Goal: Information Seeking & Learning: Learn about a topic

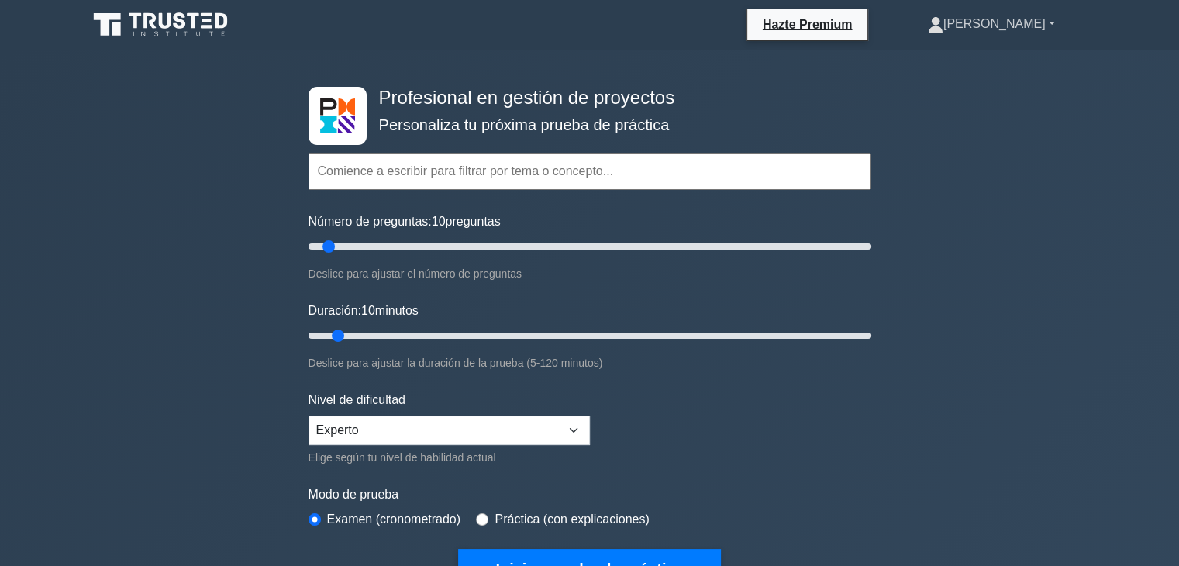
click at [1005, 26] on font "[PERSON_NAME]" at bounding box center [994, 23] width 102 height 13
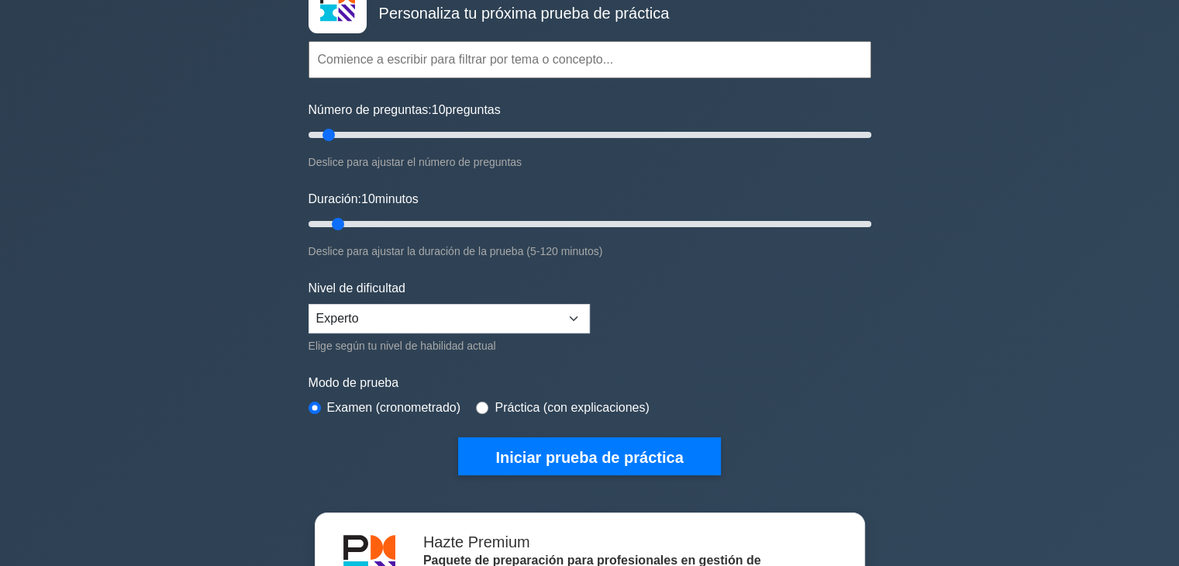
scroll to position [78, 0]
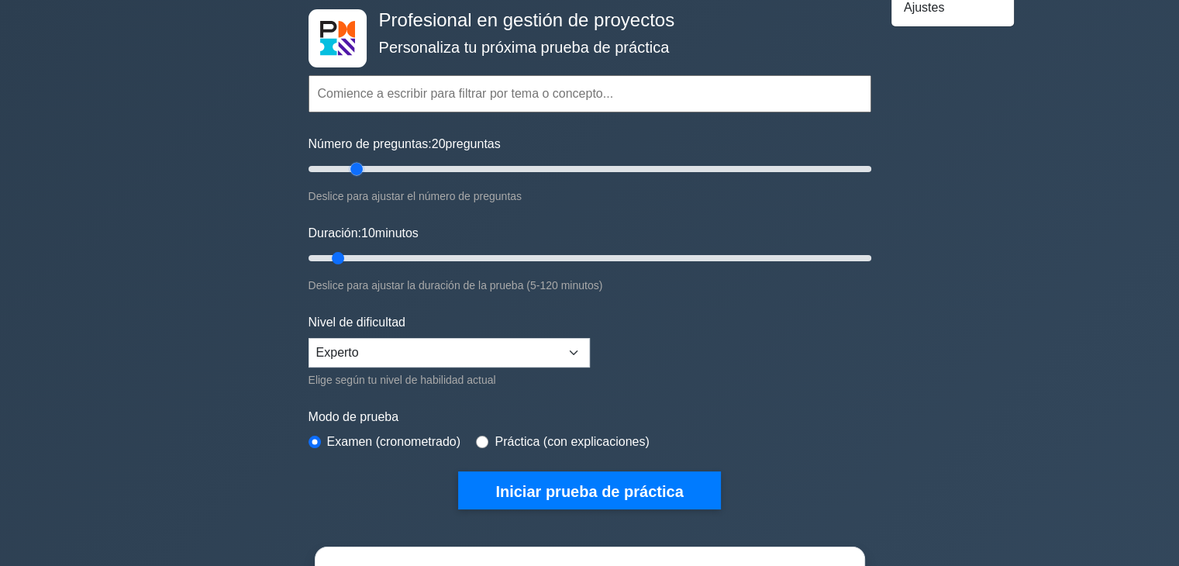
drag, startPoint x: 330, startPoint y: 170, endPoint x: 340, endPoint y: 230, distance: 61.3
type input "20"
click at [353, 172] on input "Número de preguntas: 20 preguntas" at bounding box center [590, 169] width 563 height 19
drag, startPoint x: 338, startPoint y: 256, endPoint x: 375, endPoint y: 257, distance: 37.2
type input "20"
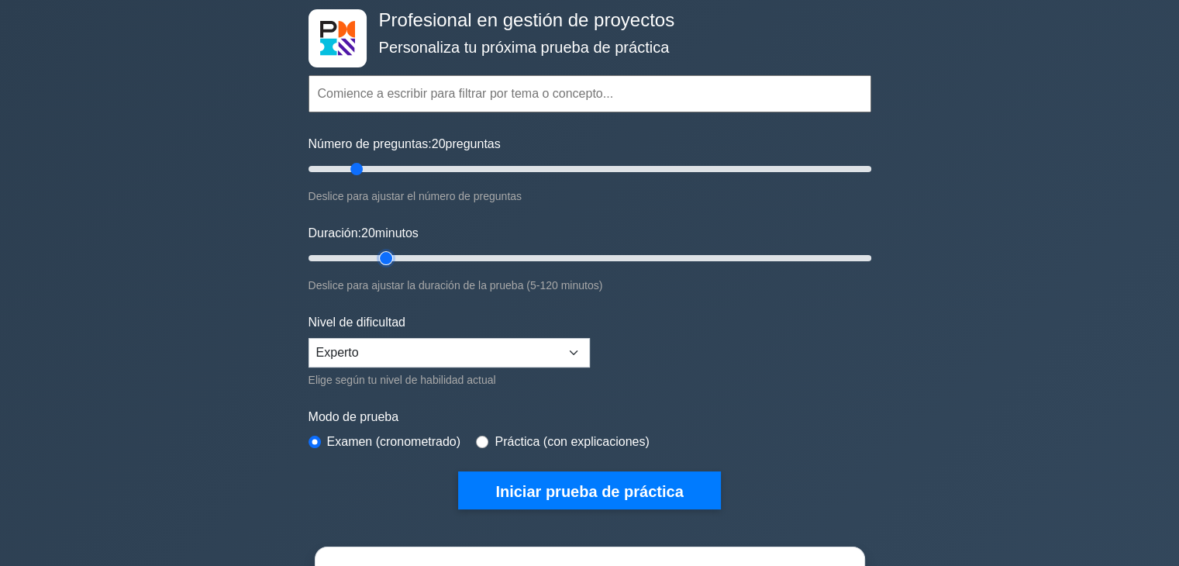
click at [375, 257] on input "Duración: 20 minutos" at bounding box center [590, 258] width 563 height 19
click at [464, 356] on select "Principiante Intermedio Experto" at bounding box center [449, 352] width 281 height 29
click at [309, 338] on select "Principiante Intermedio Experto" at bounding box center [449, 352] width 281 height 29
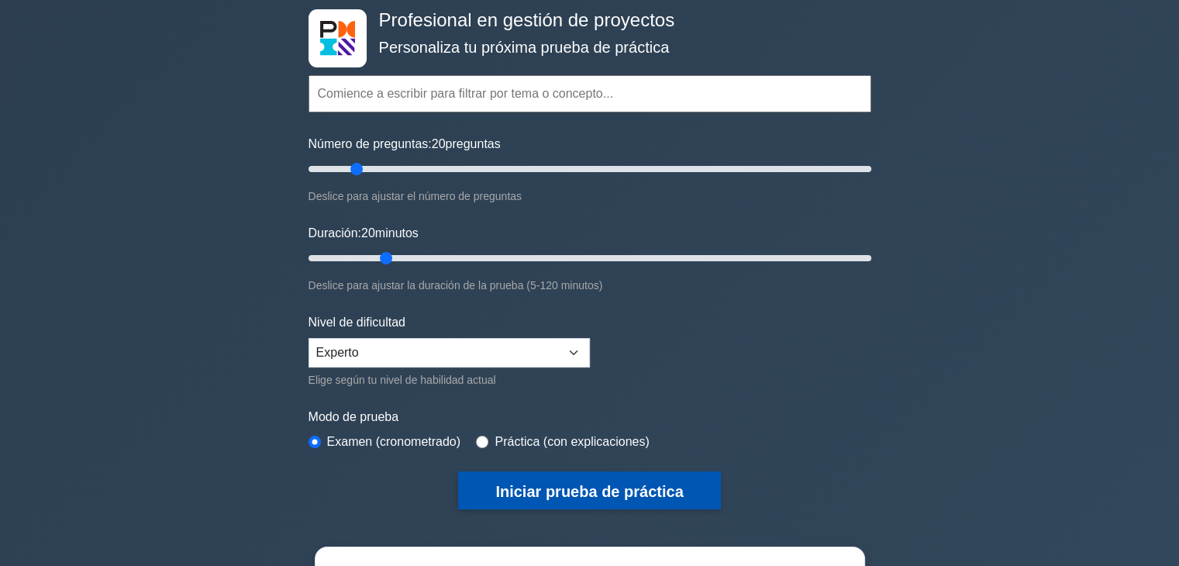
click at [514, 476] on button "Iniciar prueba de práctica" at bounding box center [589, 490] width 262 height 38
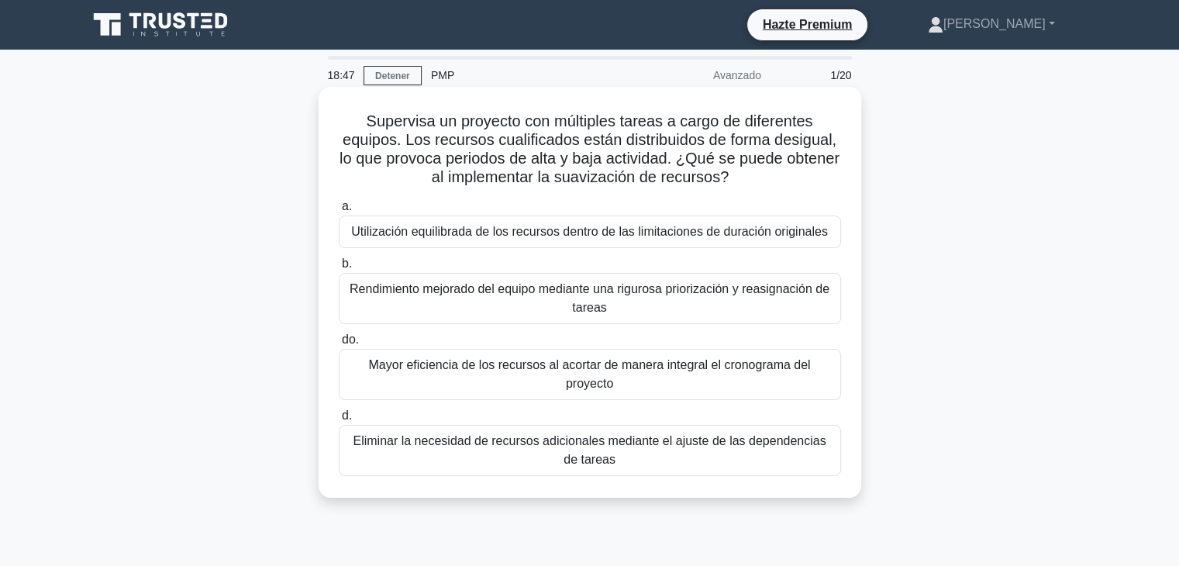
click at [477, 226] on font "Utilización equilibrada de los recursos dentro de las limitaciones de duración …" at bounding box center [589, 231] width 477 height 13
click at [339, 212] on input "a. Utilización equilibrada de los recursos dentro de las limitaciones de duraci…" at bounding box center [339, 207] width 0 height 10
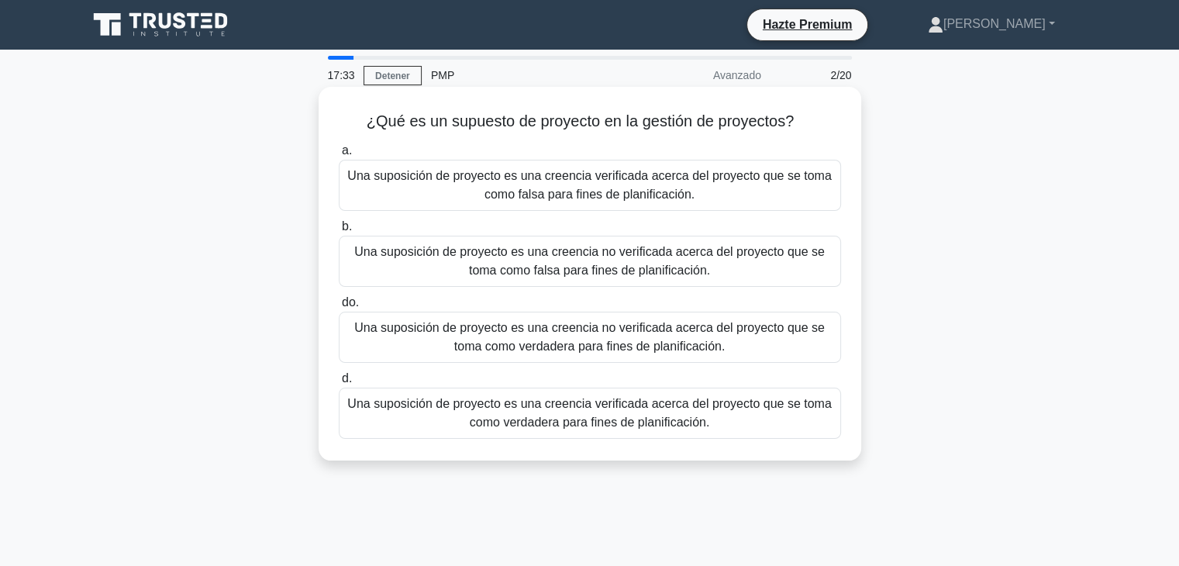
click at [538, 347] on font "Una suposición de proyecto es una creencia no verificada acerca del proyecto qu…" at bounding box center [589, 337] width 471 height 32
click at [339, 308] on input "do. Una suposición de proyecto es una creencia no verificada acerca del proyect…" at bounding box center [339, 303] width 0 height 10
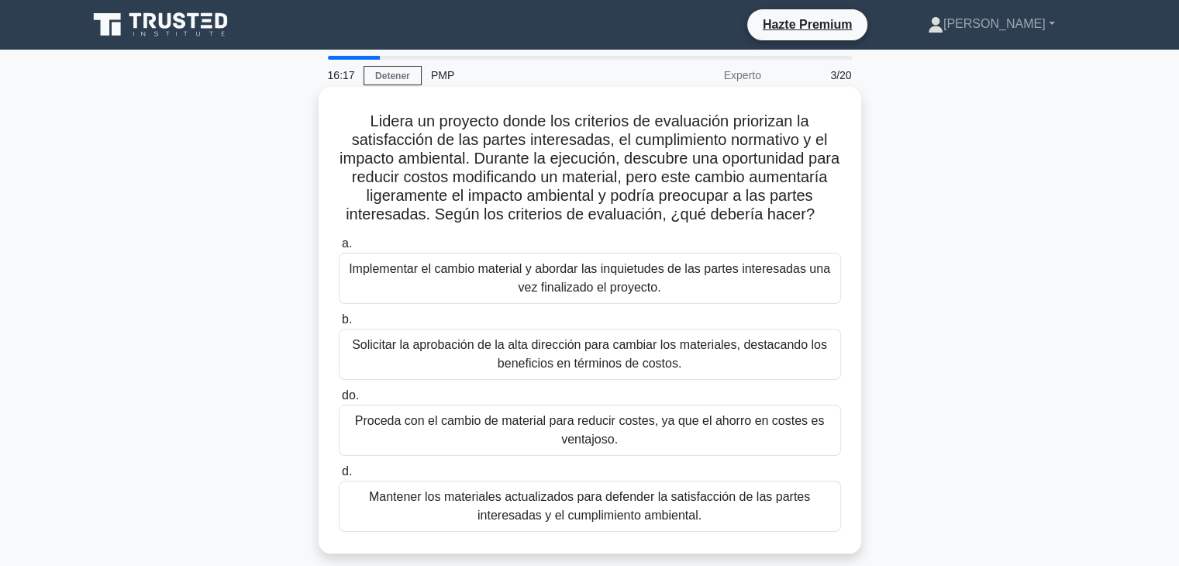
click at [543, 370] on font "Solicitar la aprobación de la alta dirección para cambiar los materiales, desta…" at bounding box center [589, 354] width 475 height 32
click at [339, 325] on input "b. Solicitar la aprobación de la alta dirección para cambiar los materiales, de…" at bounding box center [339, 320] width 0 height 10
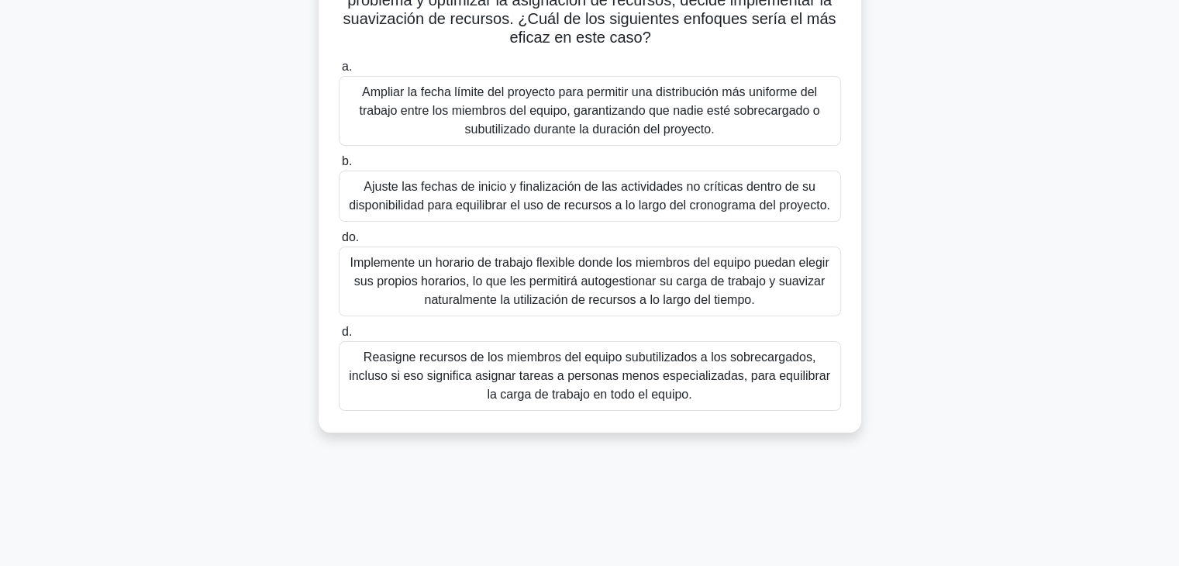
scroll to position [155, 0]
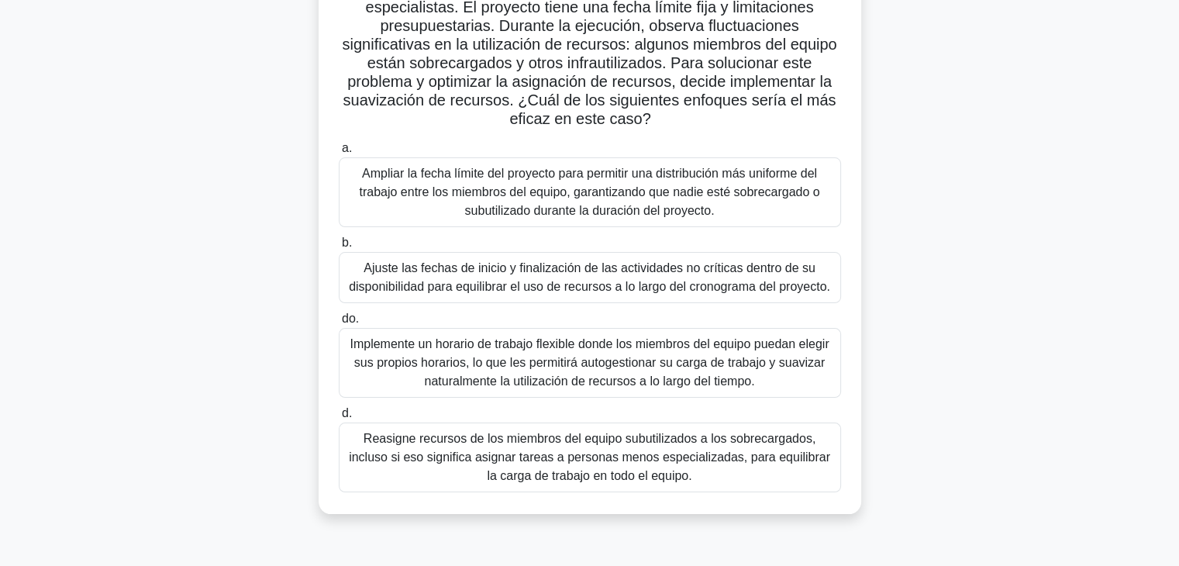
click at [757, 284] on font "Ajuste las fechas de inicio y finalización de las actividades no críticas dentr…" at bounding box center [589, 277] width 481 height 32
click at [339, 248] on input "b. Ajuste las fechas de inicio y finalización de las actividades no críticas de…" at bounding box center [339, 243] width 0 height 10
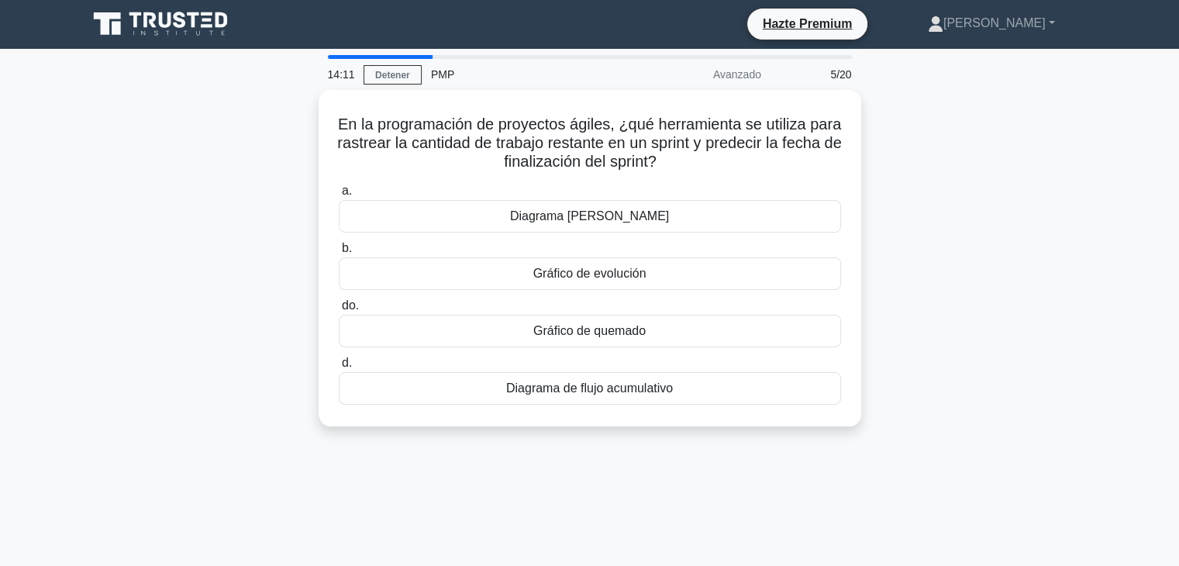
scroll to position [0, 0]
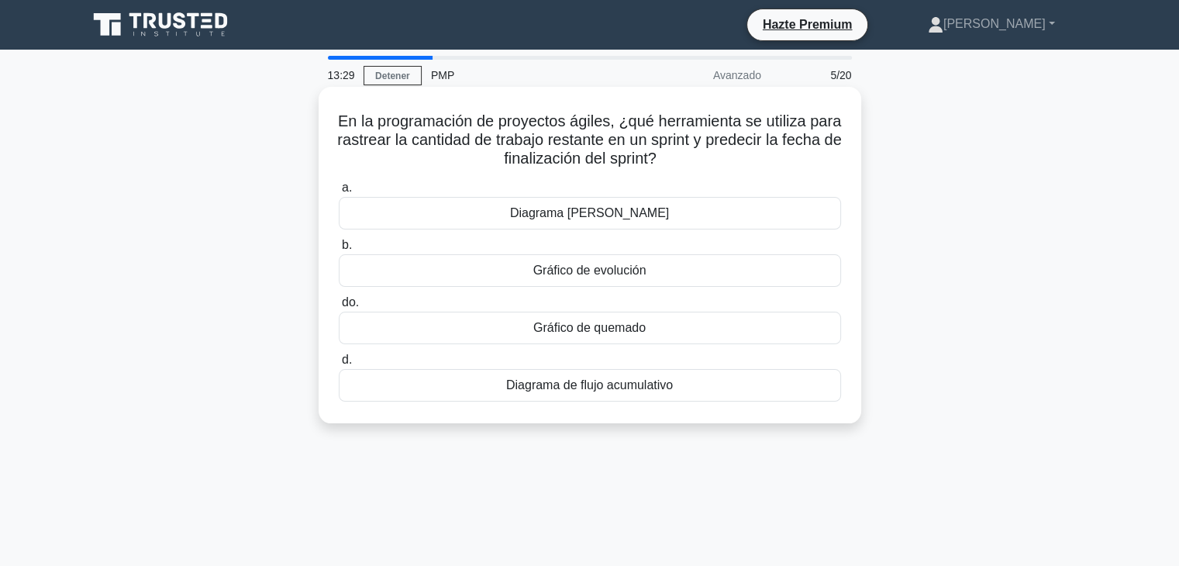
click at [660, 278] on div "Gráfico de evolución" at bounding box center [590, 270] width 502 height 33
click at [339, 250] on input "b. Gráfico de evolución" at bounding box center [339, 245] width 0 height 10
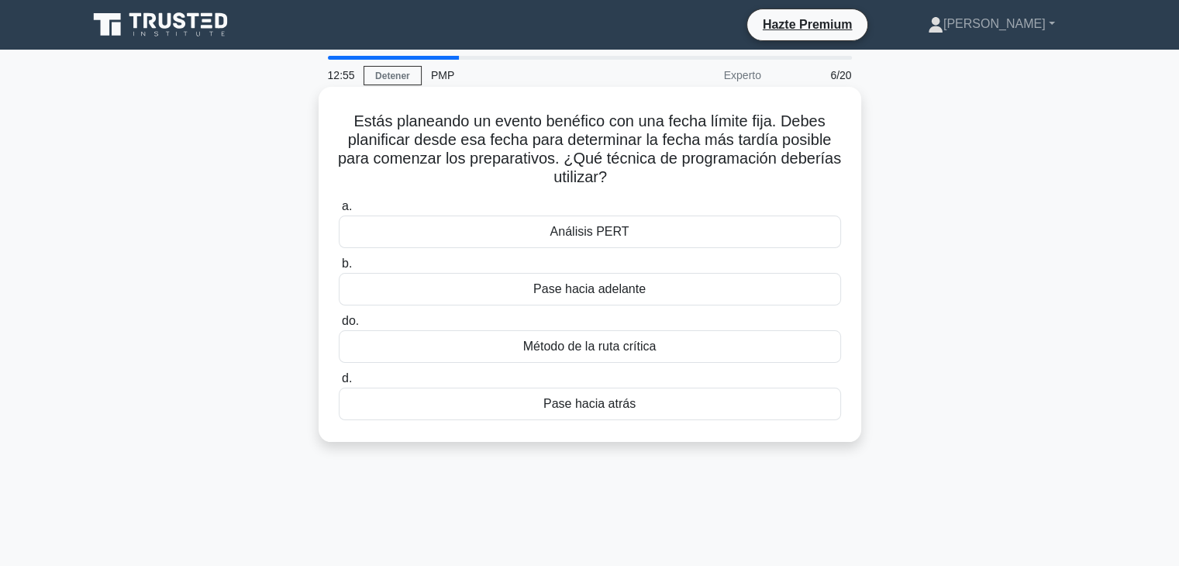
click at [645, 235] on div "Análisis PERT" at bounding box center [590, 232] width 502 height 33
click at [339, 212] on input "a. Análisis PERT" at bounding box center [339, 207] width 0 height 10
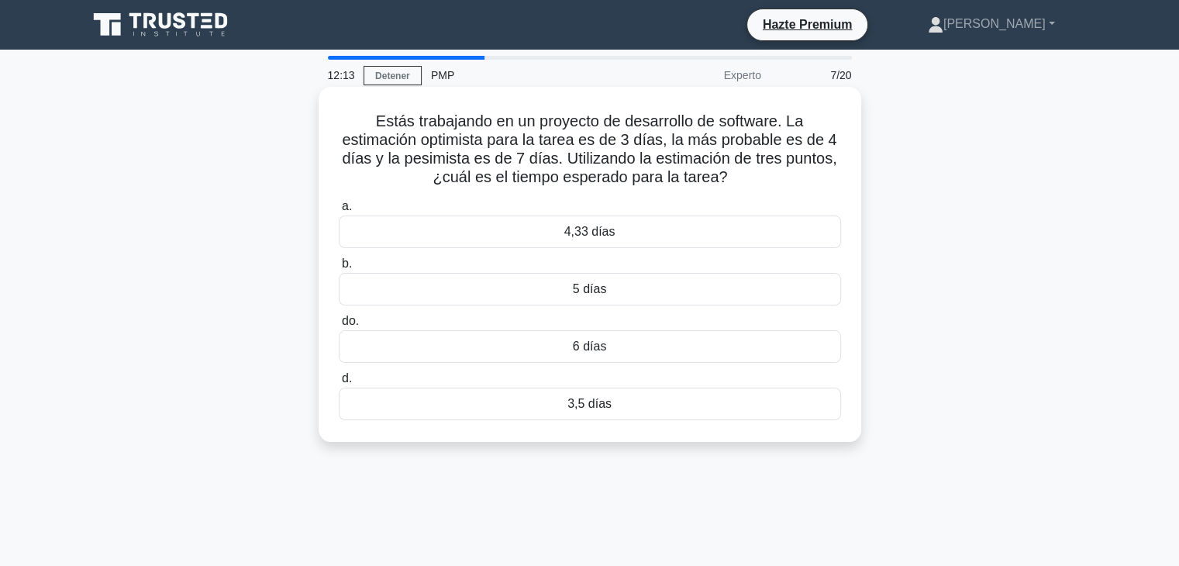
click at [612, 237] on font "4,33 días" at bounding box center [589, 231] width 51 height 13
click at [339, 212] on input "a. 4,33 días" at bounding box center [339, 207] width 0 height 10
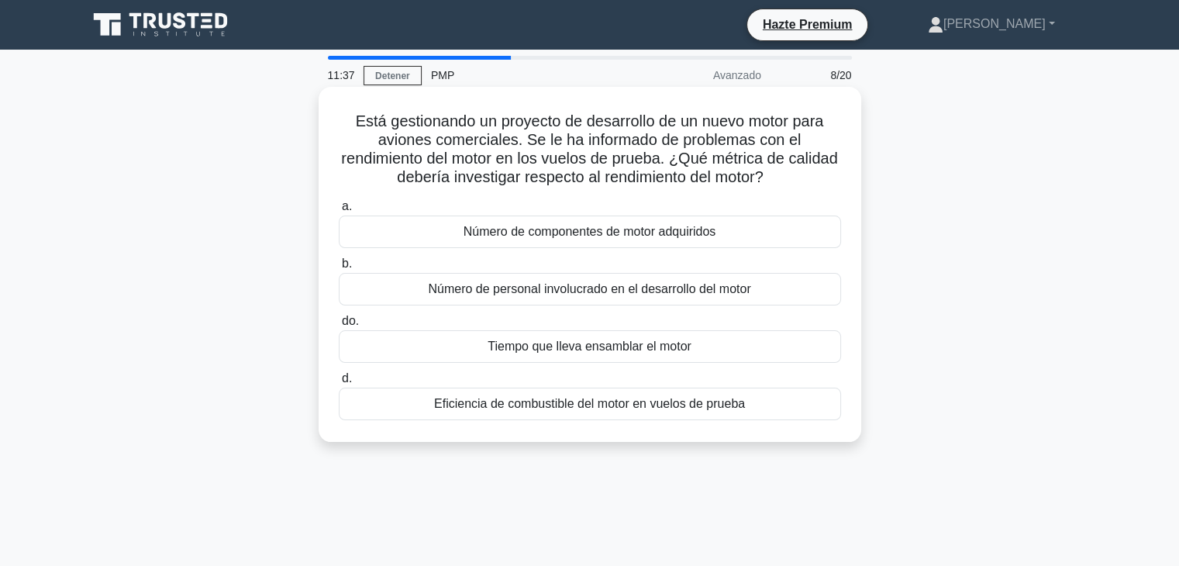
click at [738, 405] on font "Eficiencia de combustible del motor en vuelos de prueba" at bounding box center [589, 403] width 311 height 13
click at [339, 384] on input "d. Eficiencia de combustible del motor en vuelos de prueba" at bounding box center [339, 379] width 0 height 10
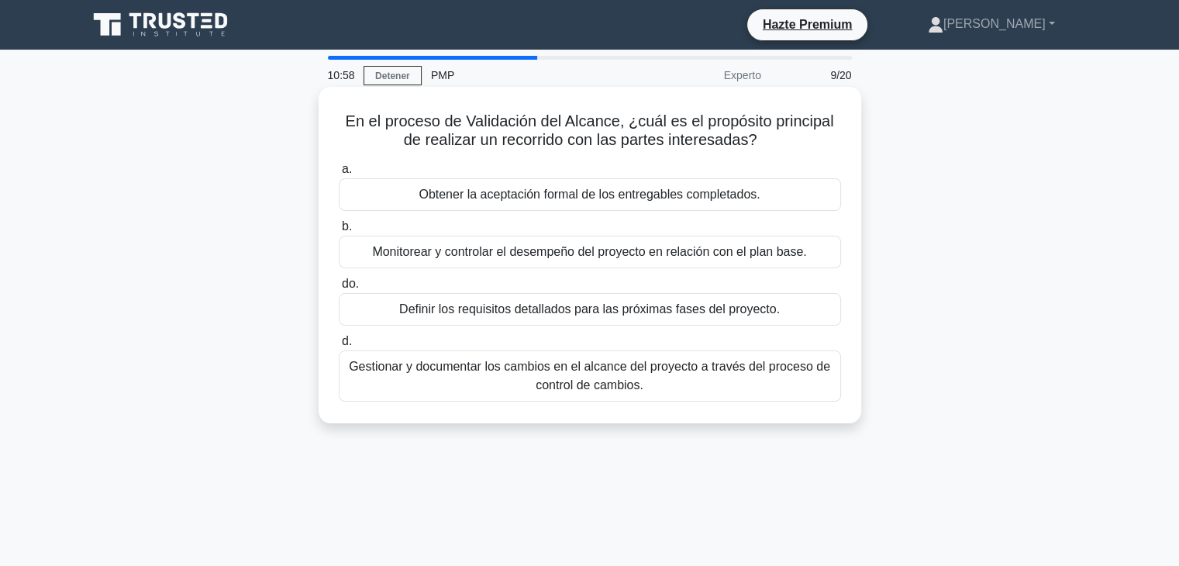
click at [711, 197] on font "Obtener la aceptación formal de los entregables completados." at bounding box center [589, 194] width 341 height 13
click at [339, 174] on input "a. Obtener la aceptación formal de los entregables completados." at bounding box center [339, 169] width 0 height 10
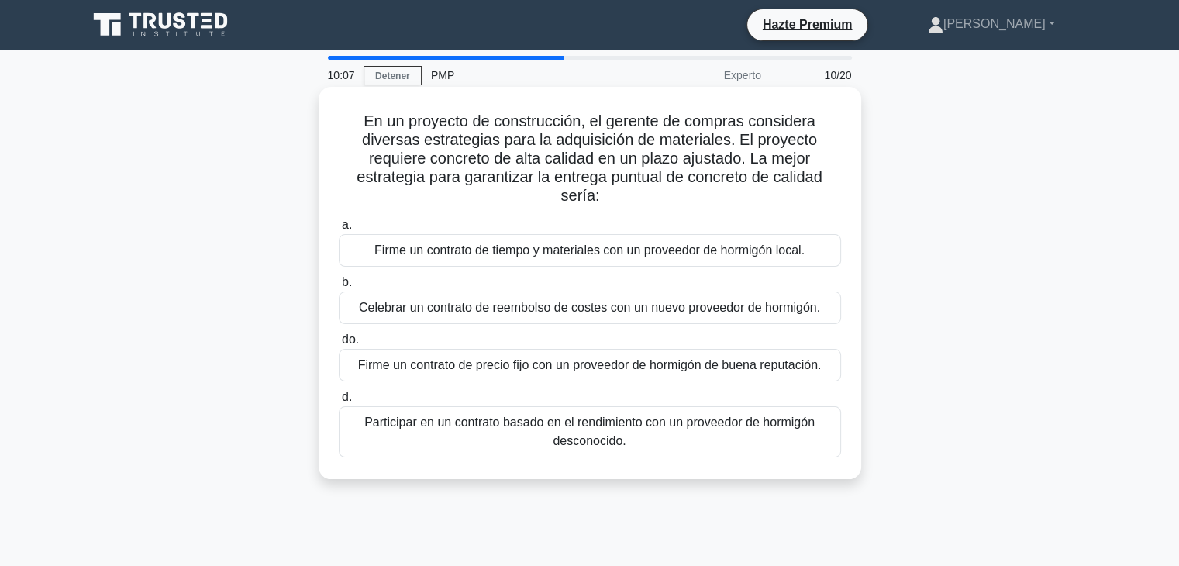
click at [564, 374] on font "Firme un contrato de precio fijo con un proveedor de hormigón de buena reputaci…" at bounding box center [590, 365] width 464 height 19
click at [339, 345] on input "do. Firme un contrato de precio fijo con un proveedor de hormigón de buena repu…" at bounding box center [339, 340] width 0 height 10
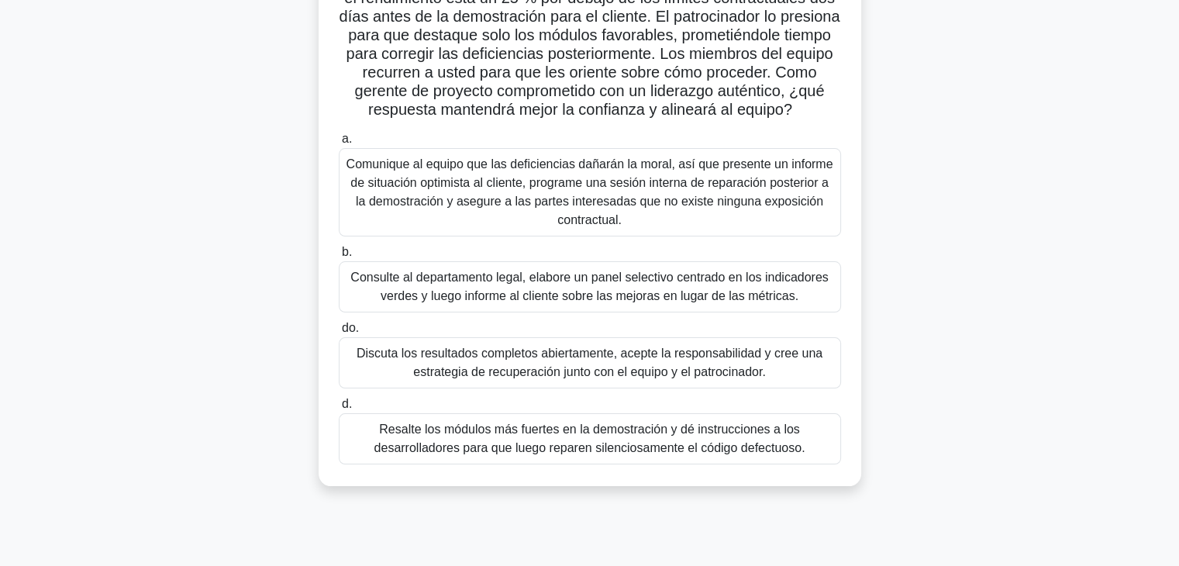
scroll to position [155, 0]
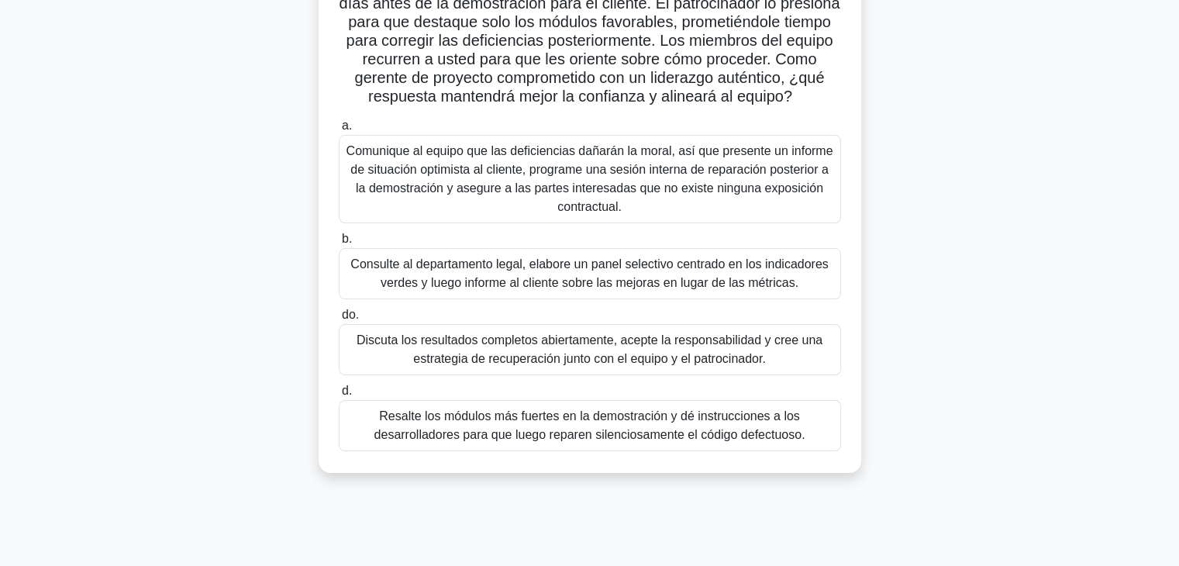
click at [664, 365] on font "Discuta los resultados completos abiertamente, acepte la responsabilidad y cree…" at bounding box center [590, 349] width 466 height 32
click at [339, 320] on input "do. Discuta los resultados completos abiertamente, acepte la responsabilidad y …" at bounding box center [339, 315] width 0 height 10
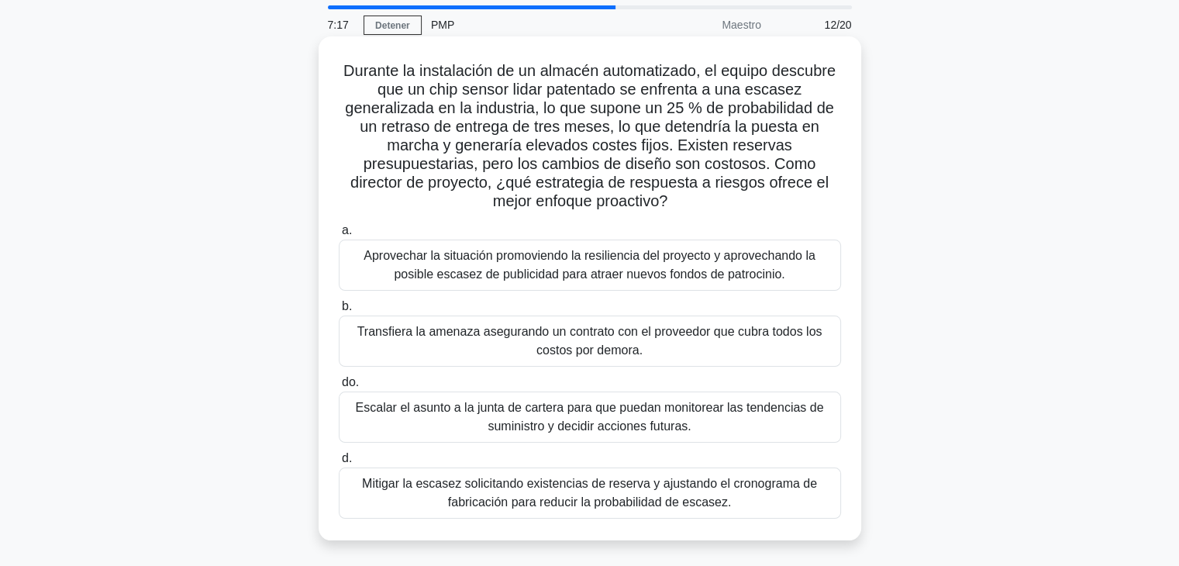
scroll to position [78, 0]
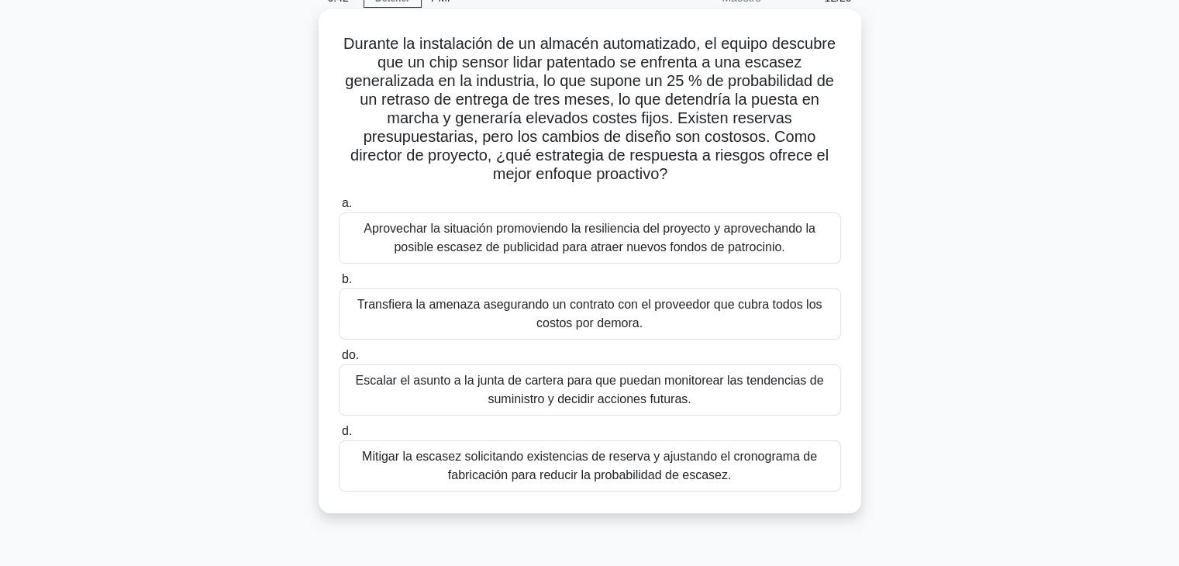
click at [735, 468] on font "Mitigar la escasez solicitando existencias de reserva y ajustando el cronograma…" at bounding box center [590, 465] width 488 height 37
click at [339, 436] on input "d. Mitigar la escasez solicitando existencias de reserva y ajustando el cronogr…" at bounding box center [339, 431] width 0 height 10
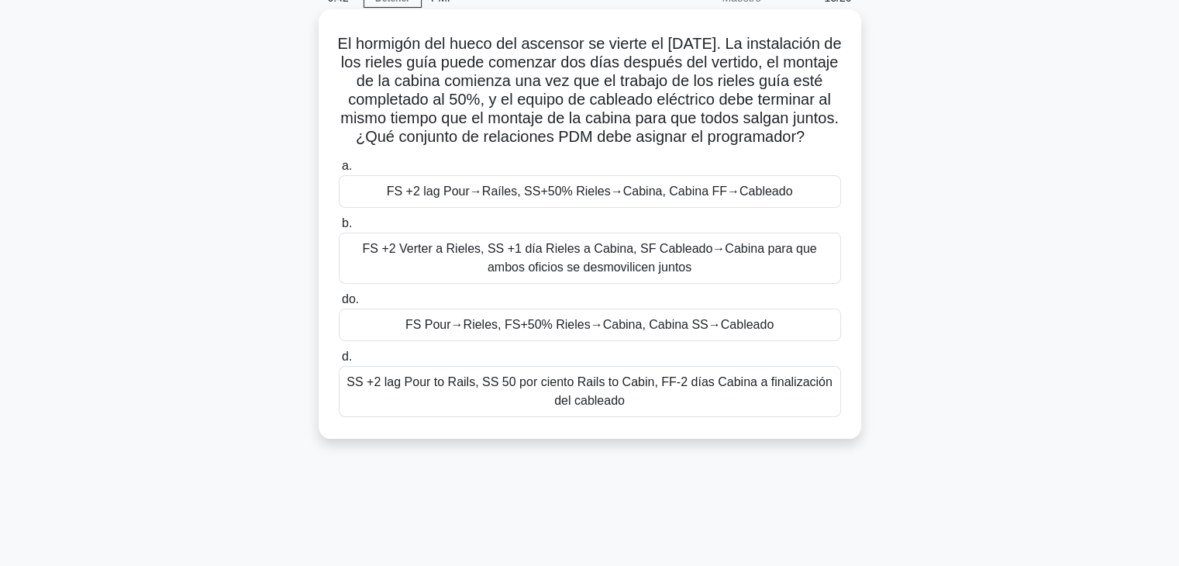
scroll to position [0, 0]
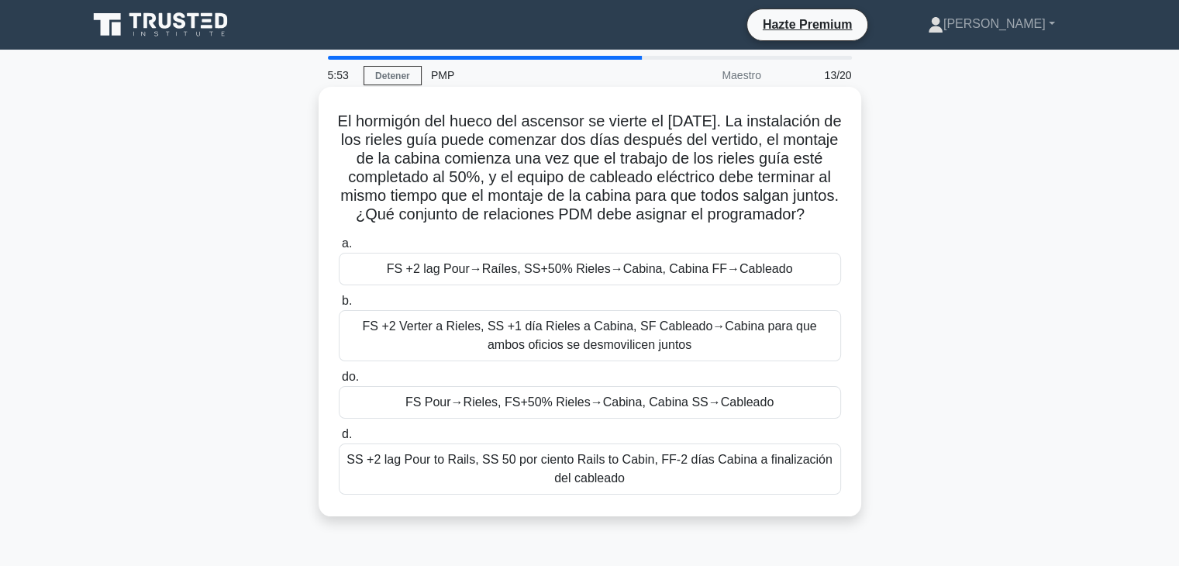
click at [560, 351] on font "FS +2 Verter a Rieles, SS +1 día Rieles a Cabina, SF Cableado→Cabina para que a…" at bounding box center [589, 335] width 454 height 32
click at [339, 306] on input "b. FS +2 Verter a Rieles, SS +1 día Rieles a Cabina, SF Cableado→Cabina para qu…" at bounding box center [339, 301] width 0 height 10
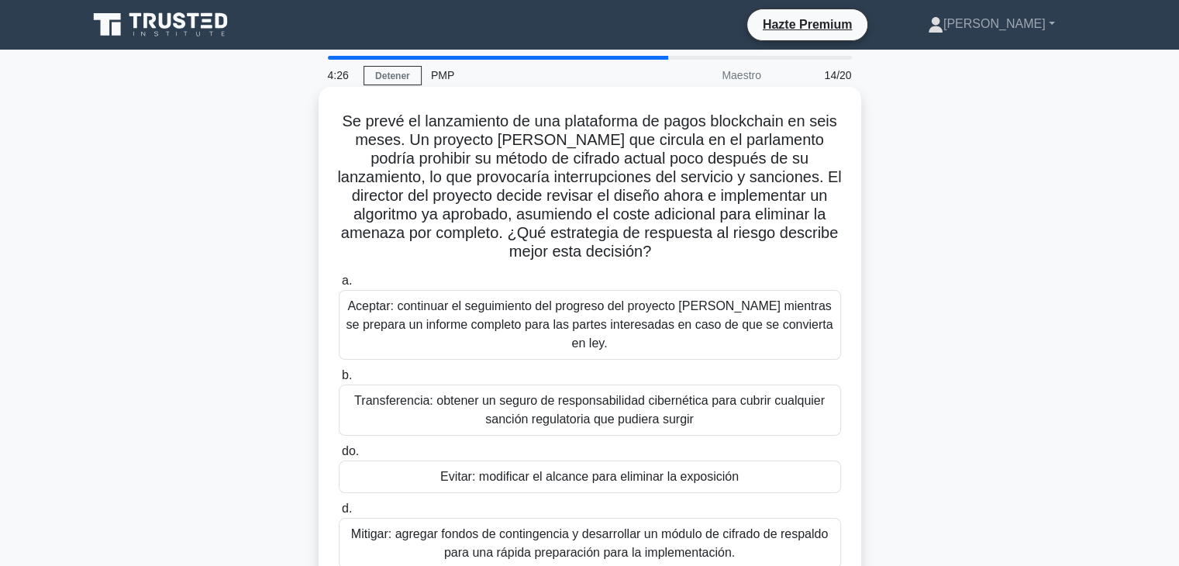
click at [705, 399] on font "Transferencia: obtener un seguro de responsabilidad cibernética para cubrir cua…" at bounding box center [590, 409] width 488 height 37
click at [339, 381] on input "b. Transferencia: obtener un seguro de responsabilidad cibernética para cubrir …" at bounding box center [339, 376] width 0 height 10
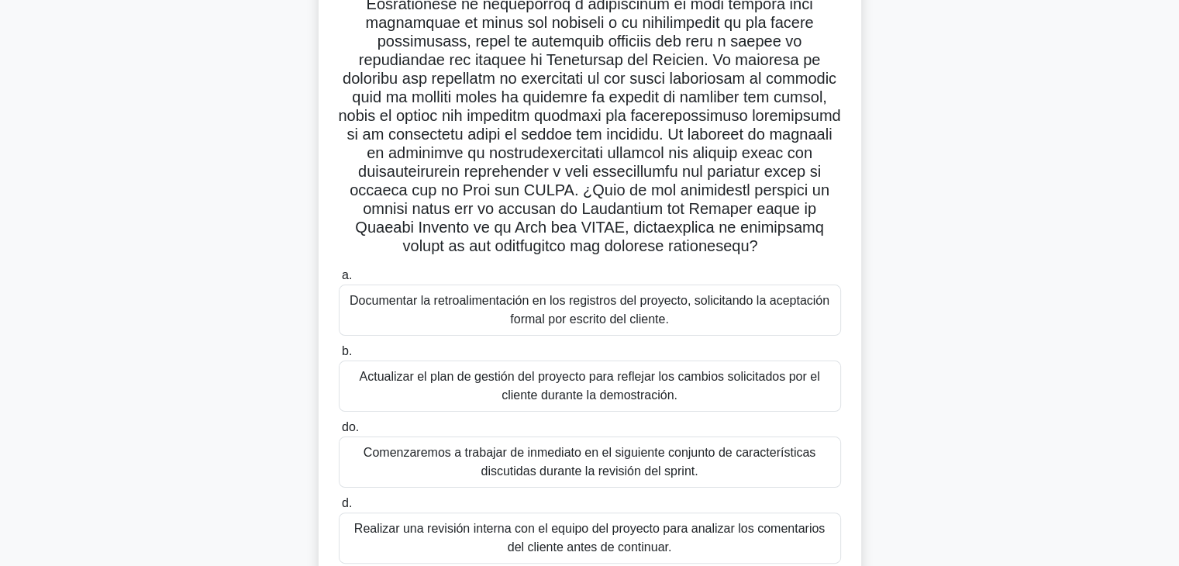
scroll to position [295, 0]
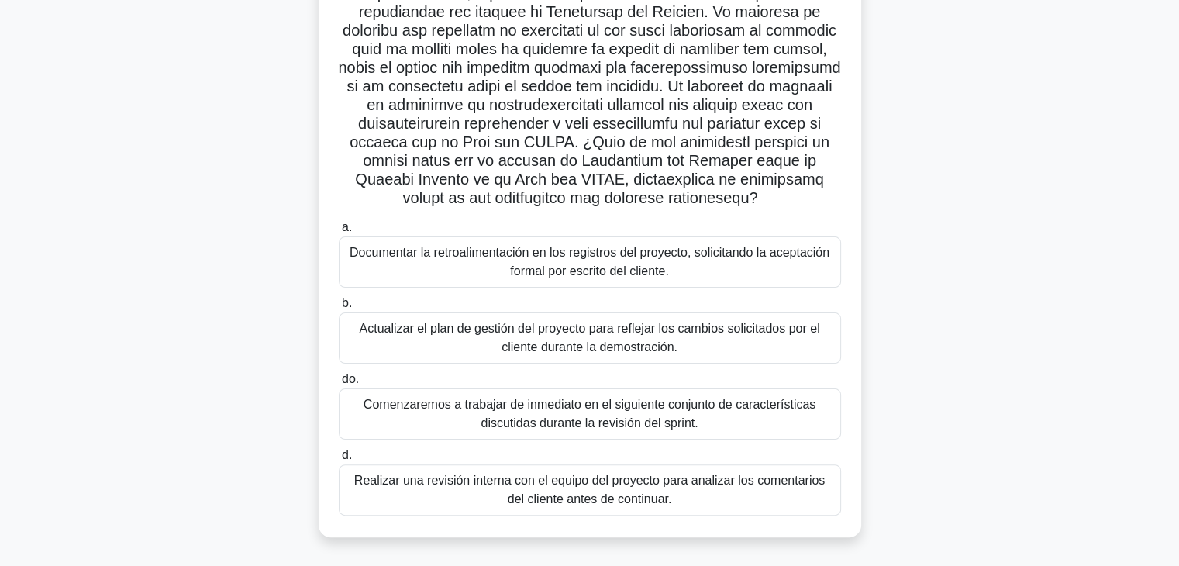
click at [684, 268] on font "Documentar la retroalimentación en los registros del proyecto, solicitando la a…" at bounding box center [590, 261] width 488 height 37
click at [339, 233] on input "a. Documentar la retroalimentación en los registros del proyecto, solicitando l…" at bounding box center [339, 227] width 0 height 10
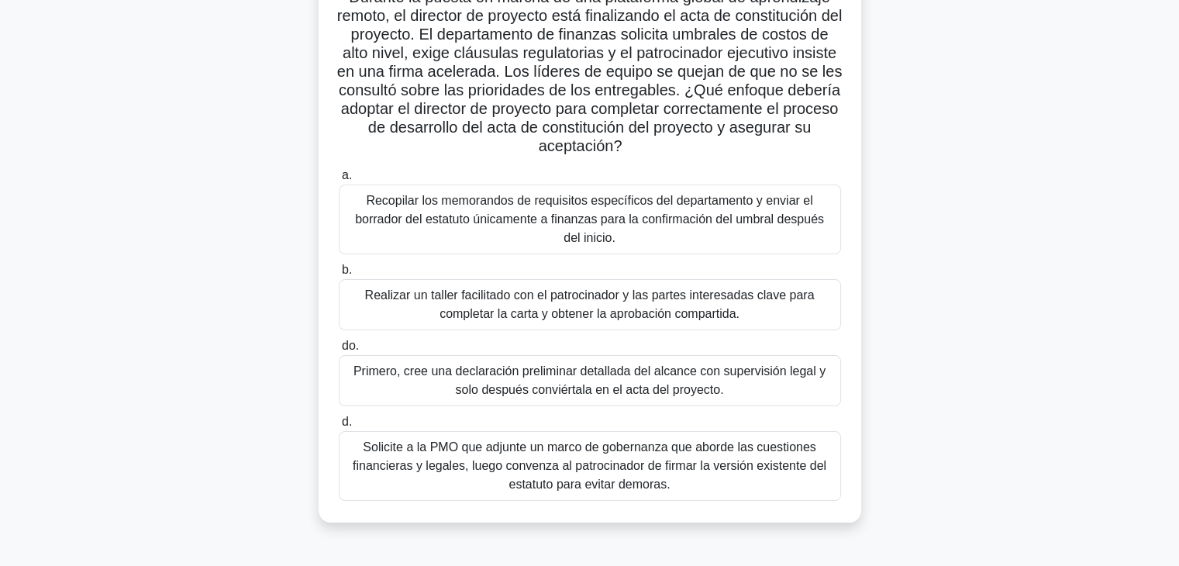
scroll to position [155, 0]
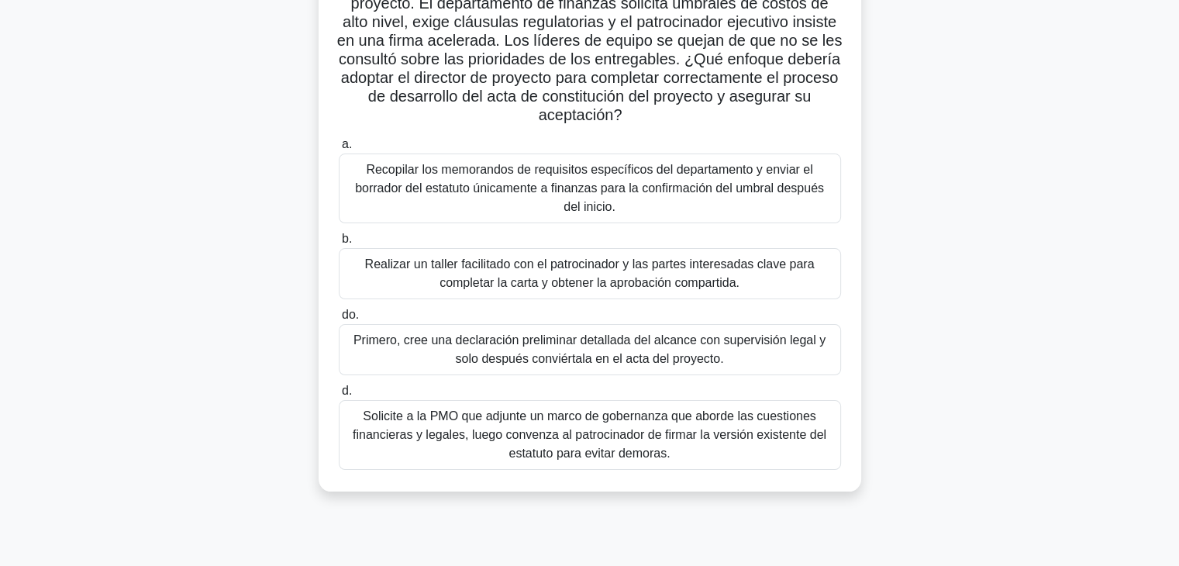
click at [595, 278] on font "Realizar un taller facilitado con el patrocinador y las partes interesadas clav…" at bounding box center [590, 273] width 450 height 32
click at [339, 244] on input "b. Realizar un taller facilitado con el patrocinador y las partes interesadas c…" at bounding box center [339, 239] width 0 height 10
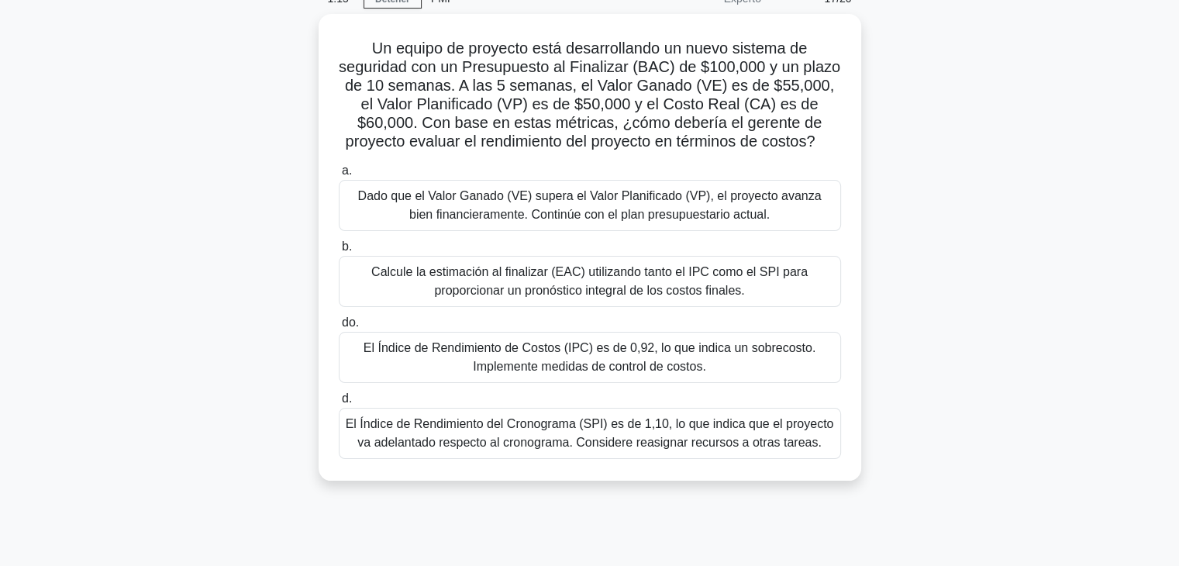
scroll to position [78, 0]
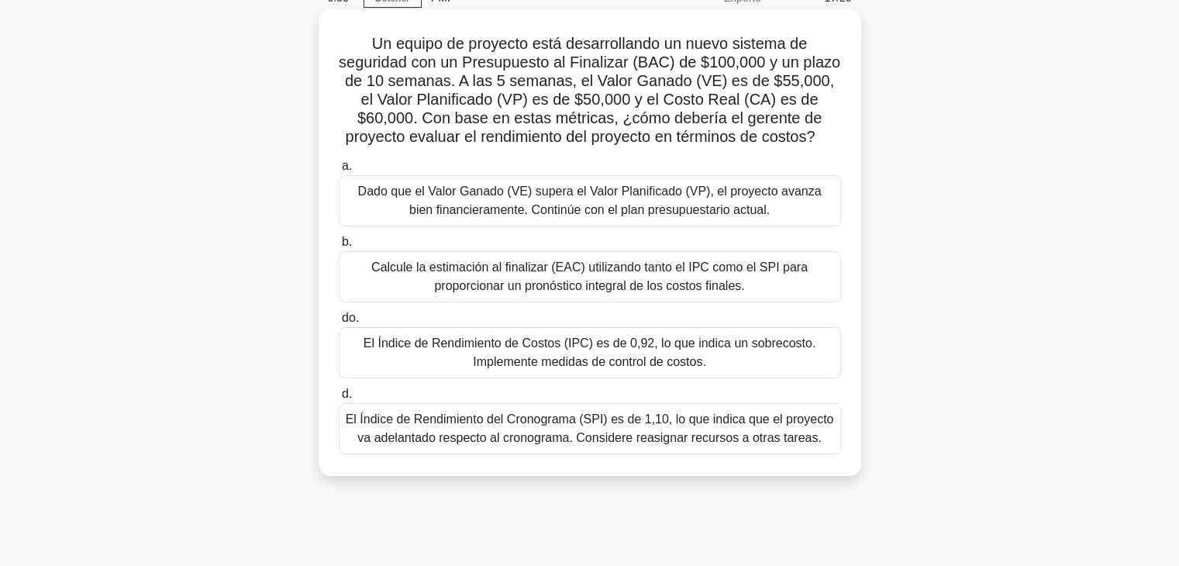
click at [647, 438] on font "El Índice de Rendimiento del Cronograma (SPI) es de 1,10, lo que indica que el …" at bounding box center [590, 428] width 488 height 32
click at [339, 399] on input "d. El Índice de Rendimiento del Cronograma (SPI) es de 1,10, lo que indica que …" at bounding box center [339, 394] width 0 height 10
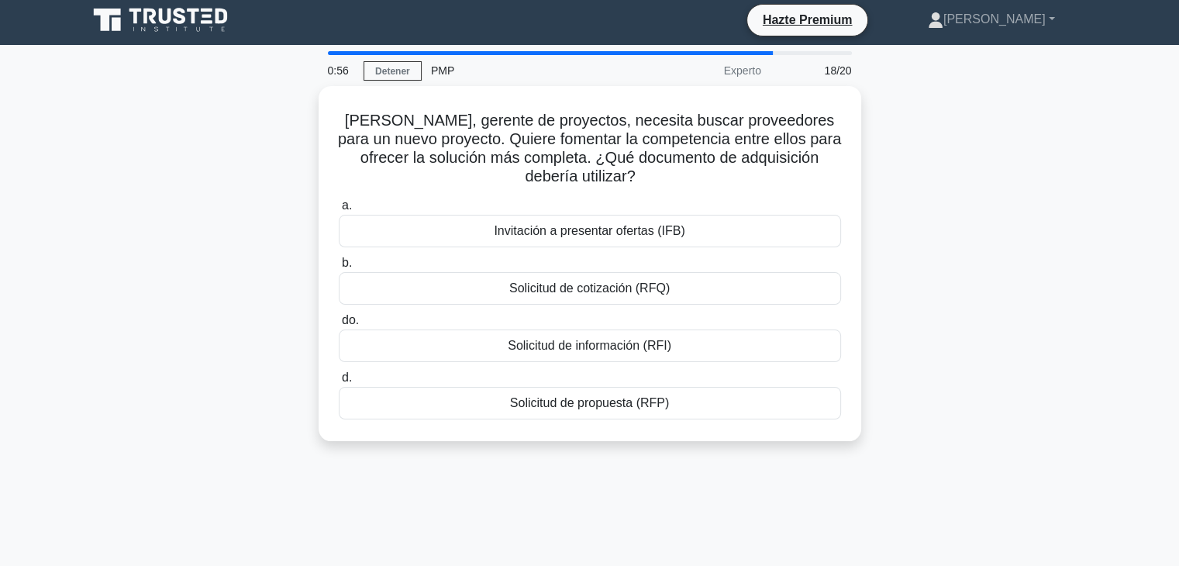
scroll to position [0, 0]
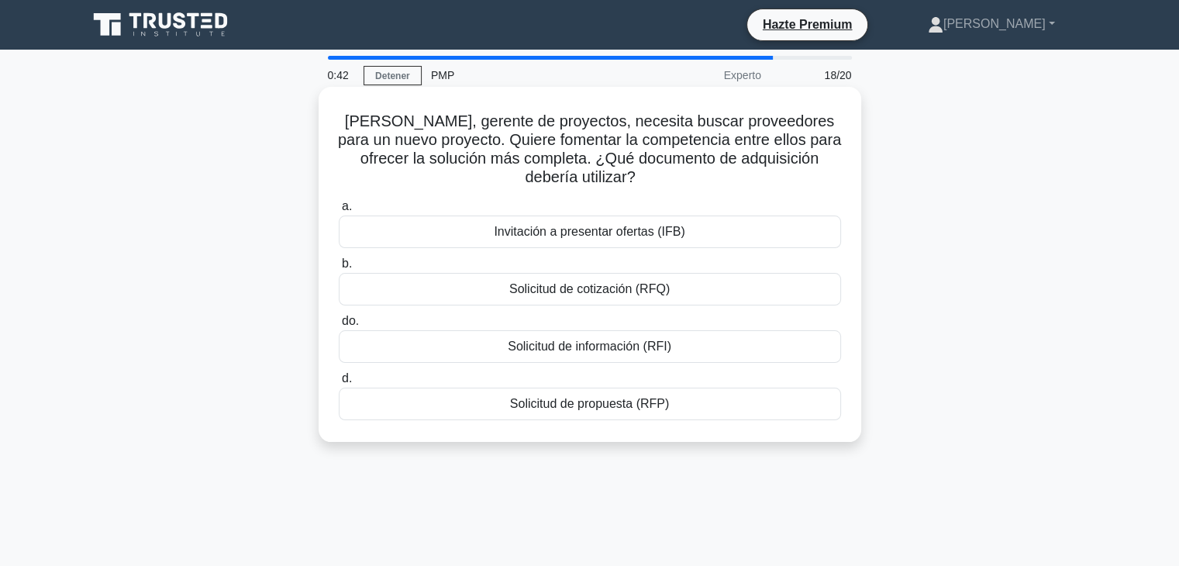
click at [640, 407] on font "Solicitud de propuesta (RFP)" at bounding box center [589, 403] width 159 height 13
click at [339, 384] on input "d. Solicitud de propuesta (RFP)" at bounding box center [339, 379] width 0 height 10
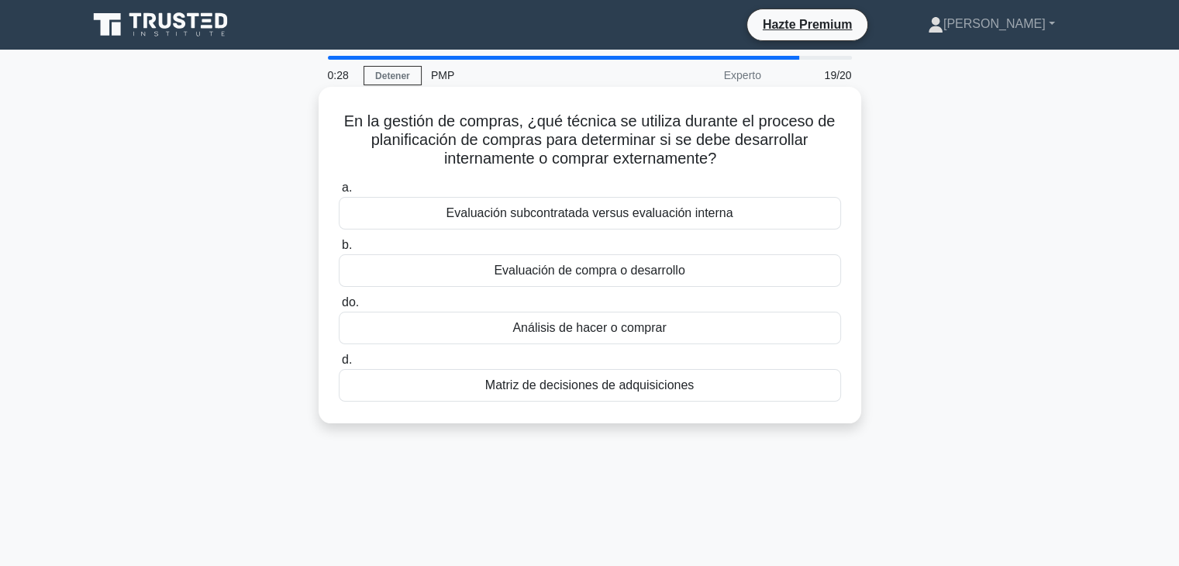
click at [726, 217] on font "Evaluación subcontratada versus evaluación interna" at bounding box center [589, 212] width 287 height 13
click at [339, 193] on input "a. Evaluación subcontratada versus evaluación interna" at bounding box center [339, 188] width 0 height 10
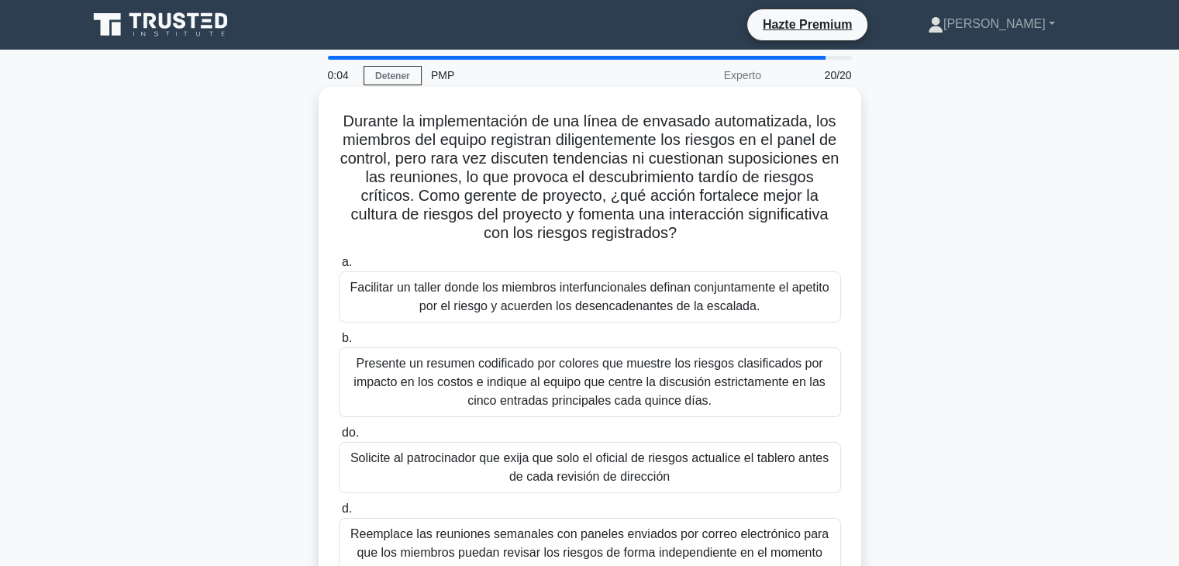
click at [795, 304] on font "Facilitar un taller donde los miembros interfuncionales definan conjuntamente e…" at bounding box center [590, 296] width 488 height 37
click at [339, 267] on input "a. Facilitar un taller donde los miembros interfuncionales definan conjuntament…" at bounding box center [339, 262] width 0 height 10
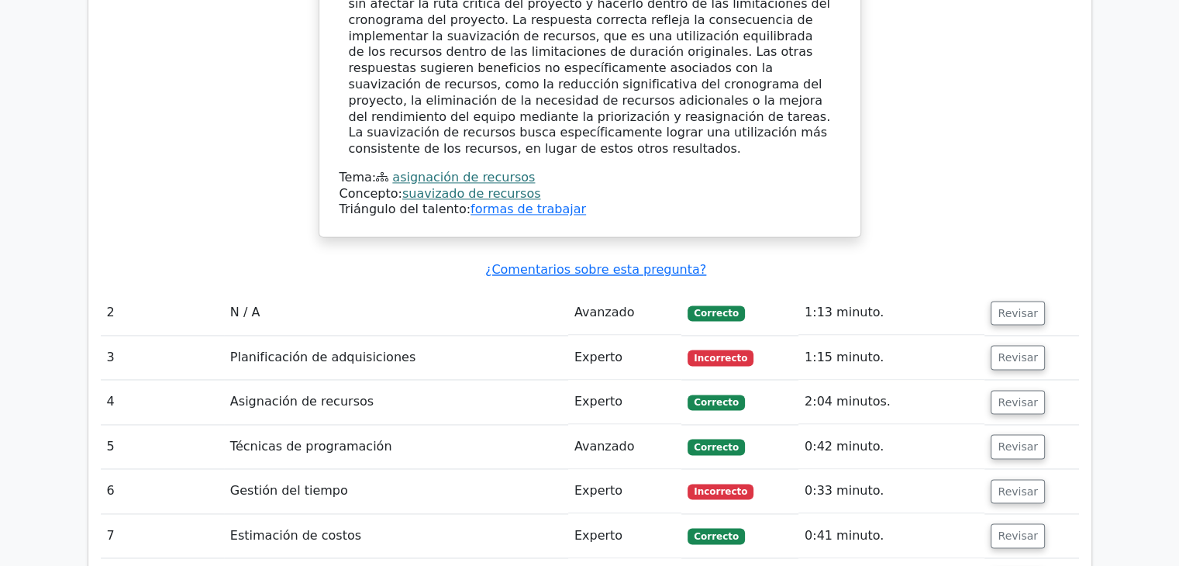
scroll to position [2195, 0]
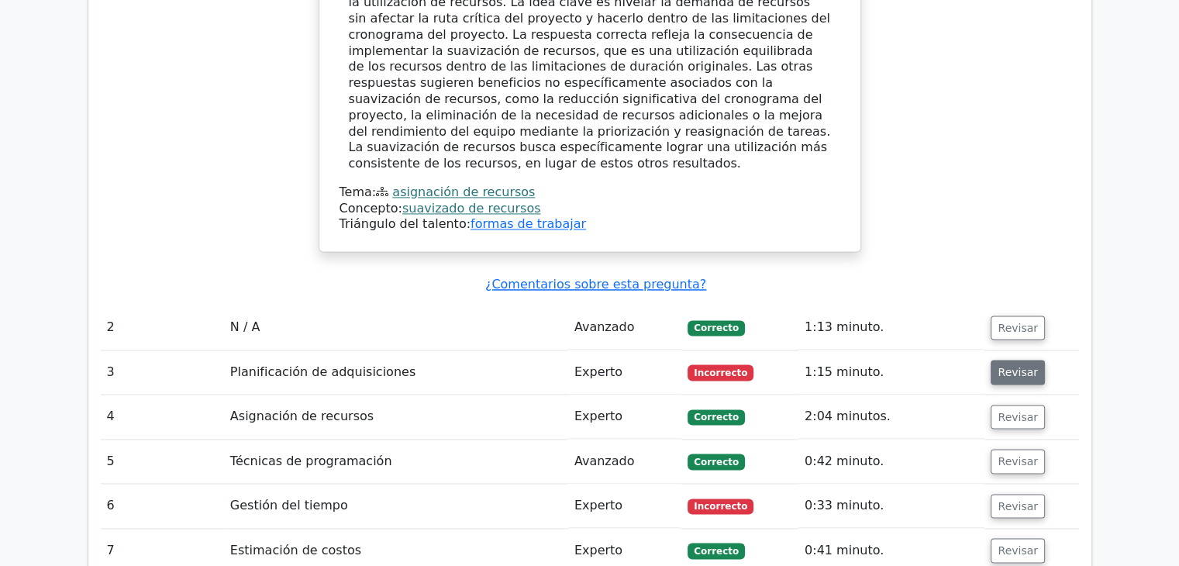
click at [1020, 366] on font "Revisar" at bounding box center [1018, 372] width 40 height 12
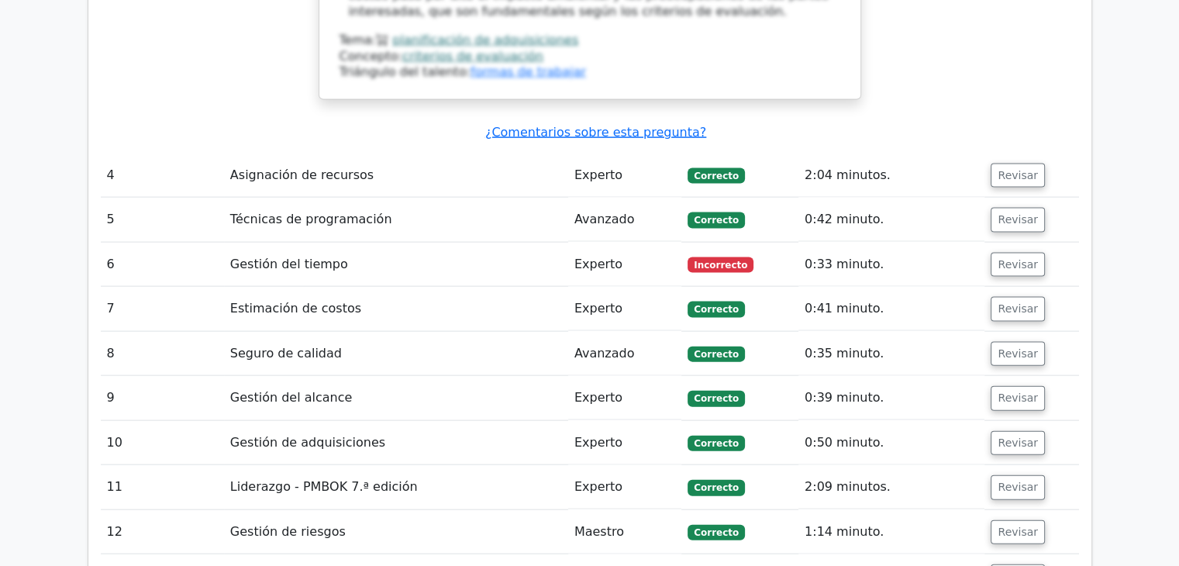
scroll to position [3357, 0]
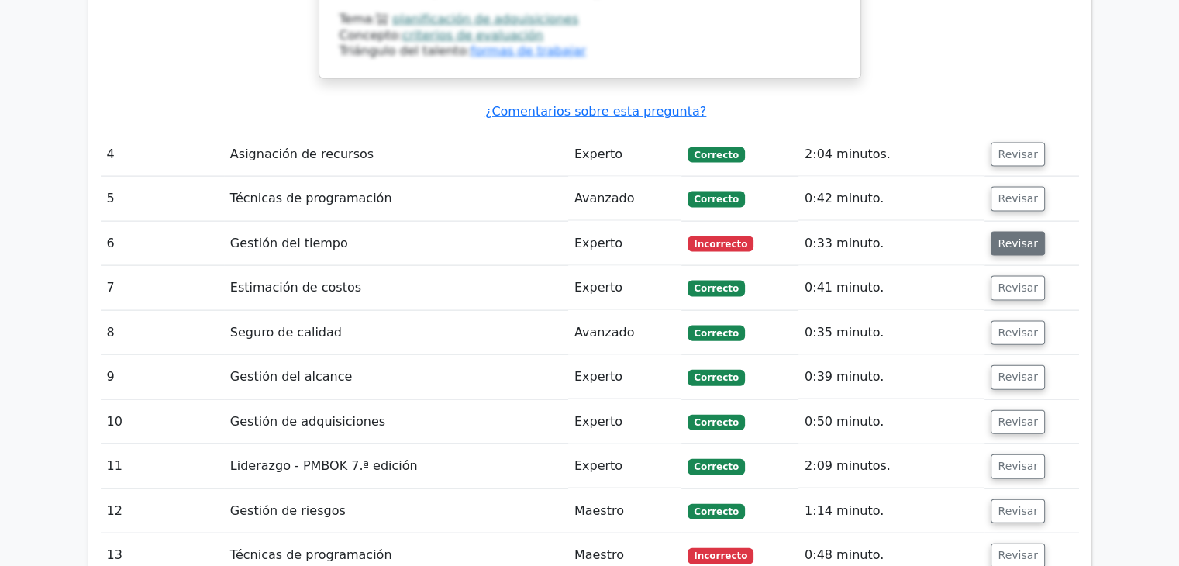
click at [1012, 237] on font "Revisar" at bounding box center [1018, 243] width 40 height 12
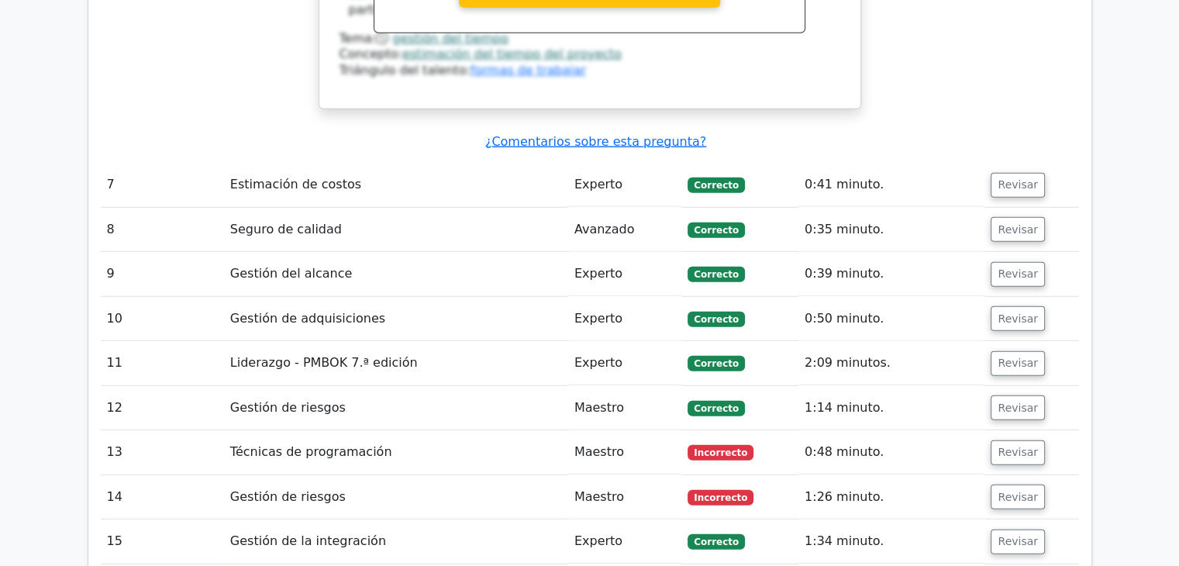
scroll to position [4160, 0]
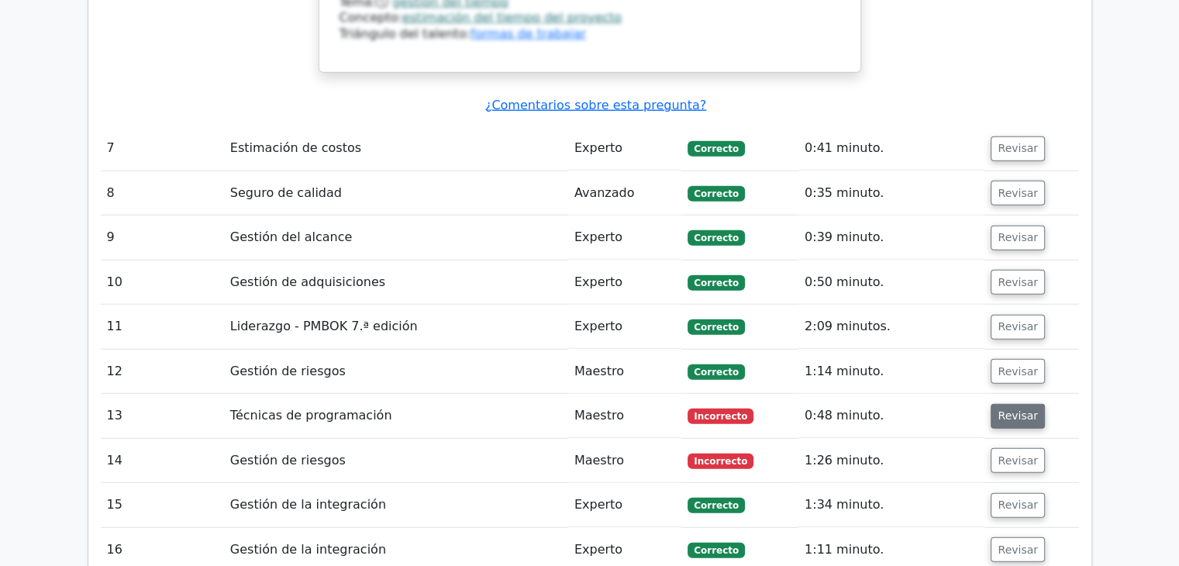
click at [1014, 410] on font "Revisar" at bounding box center [1018, 416] width 40 height 12
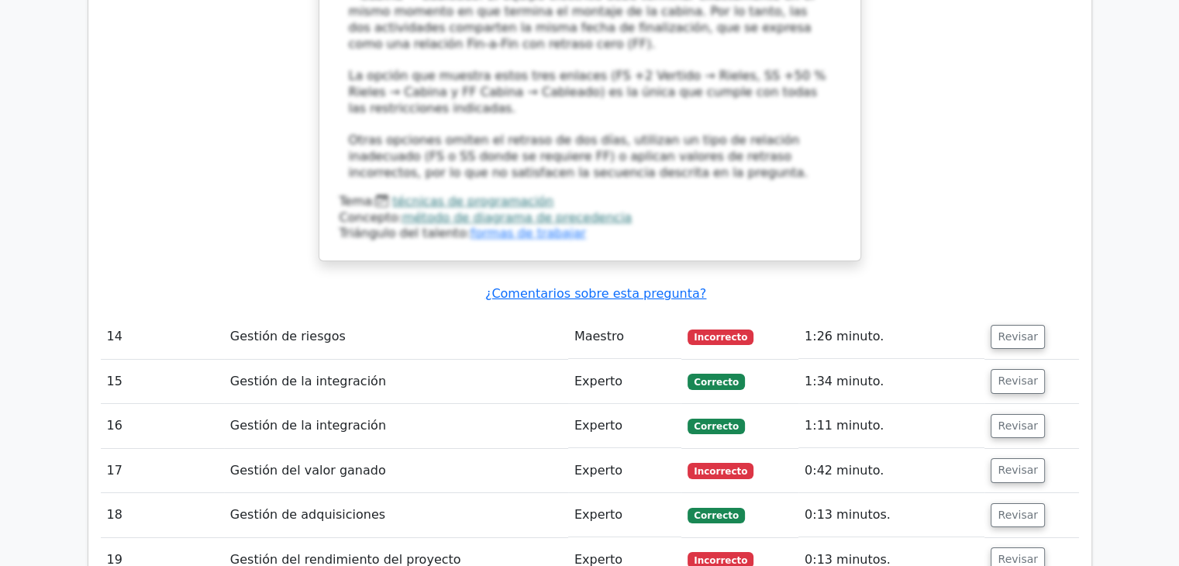
scroll to position [5245, 0]
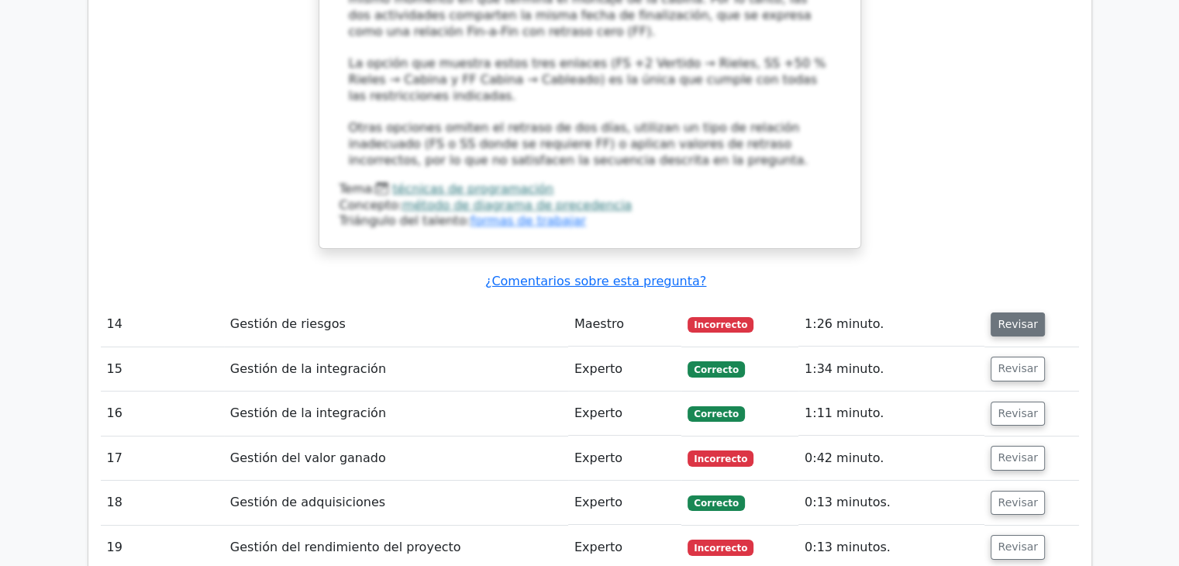
click at [1015, 318] on font "Revisar" at bounding box center [1018, 324] width 40 height 12
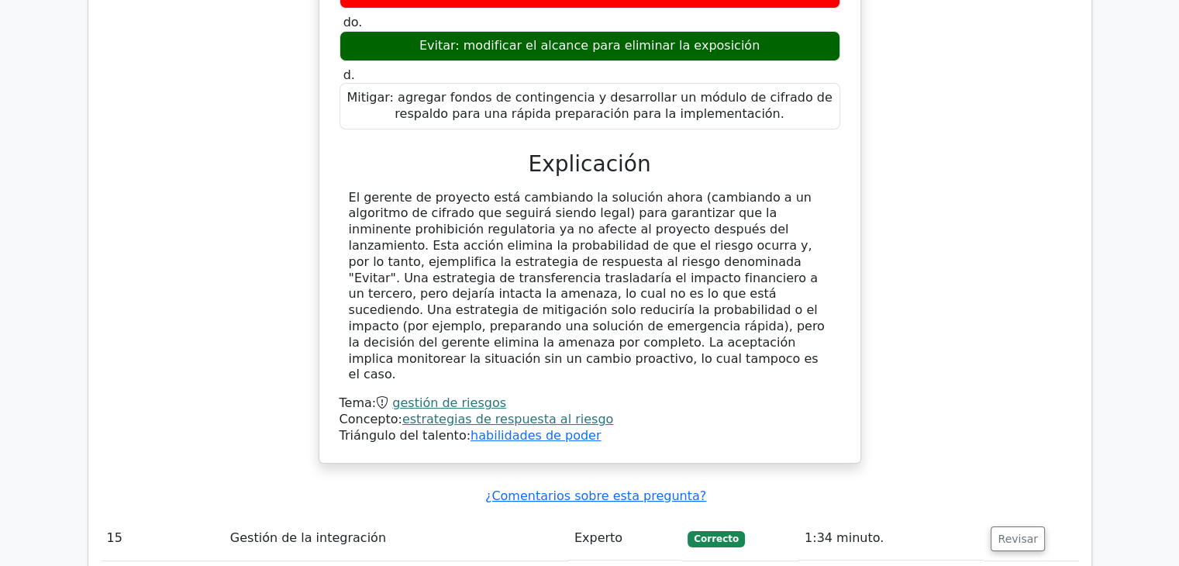
scroll to position [6005, 0]
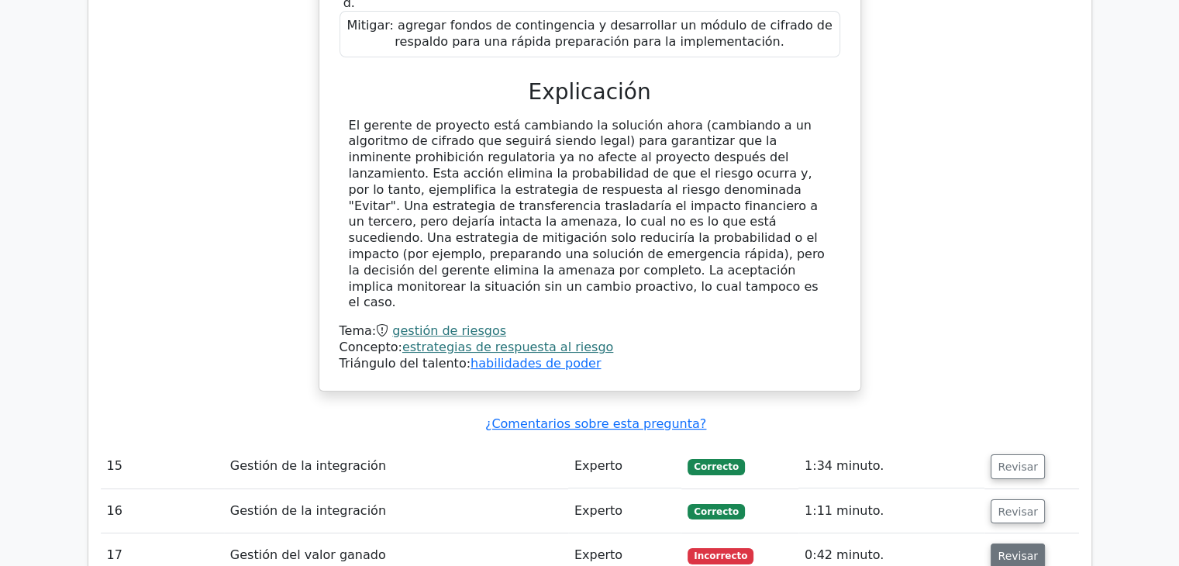
click at [1029, 543] on button "Revisar" at bounding box center [1018, 555] width 54 height 25
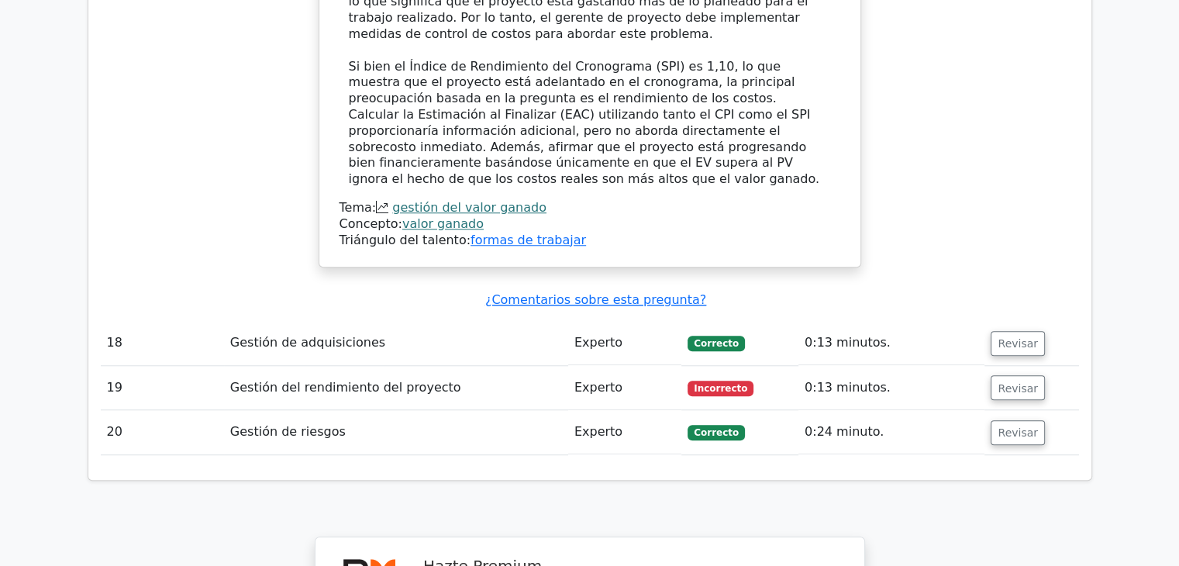
scroll to position [7040, 0]
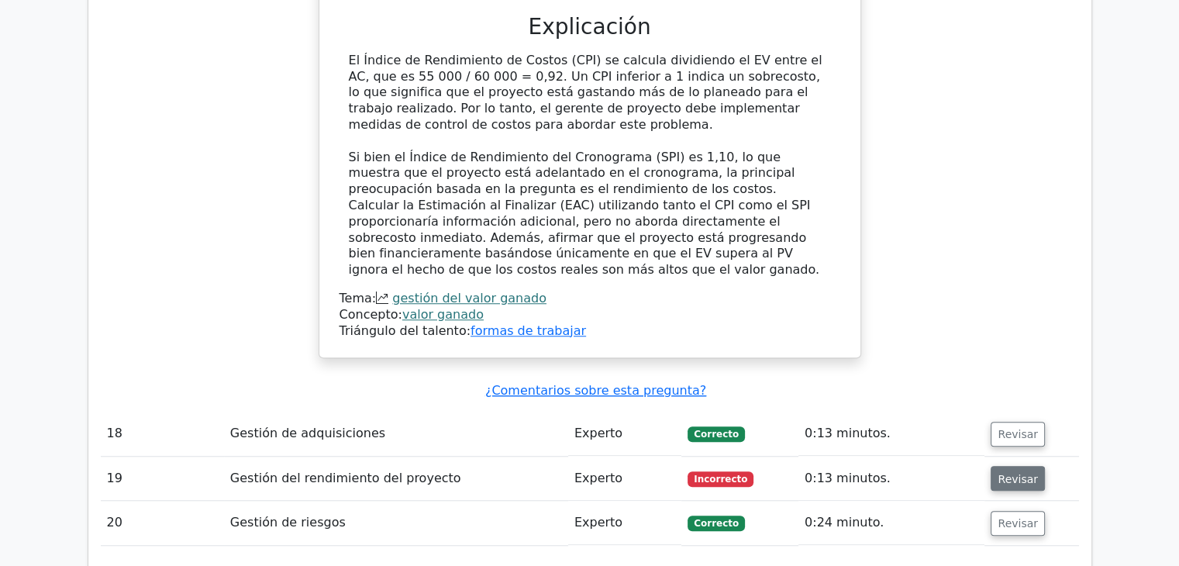
click at [1016, 472] on font "Revisar" at bounding box center [1018, 478] width 40 height 12
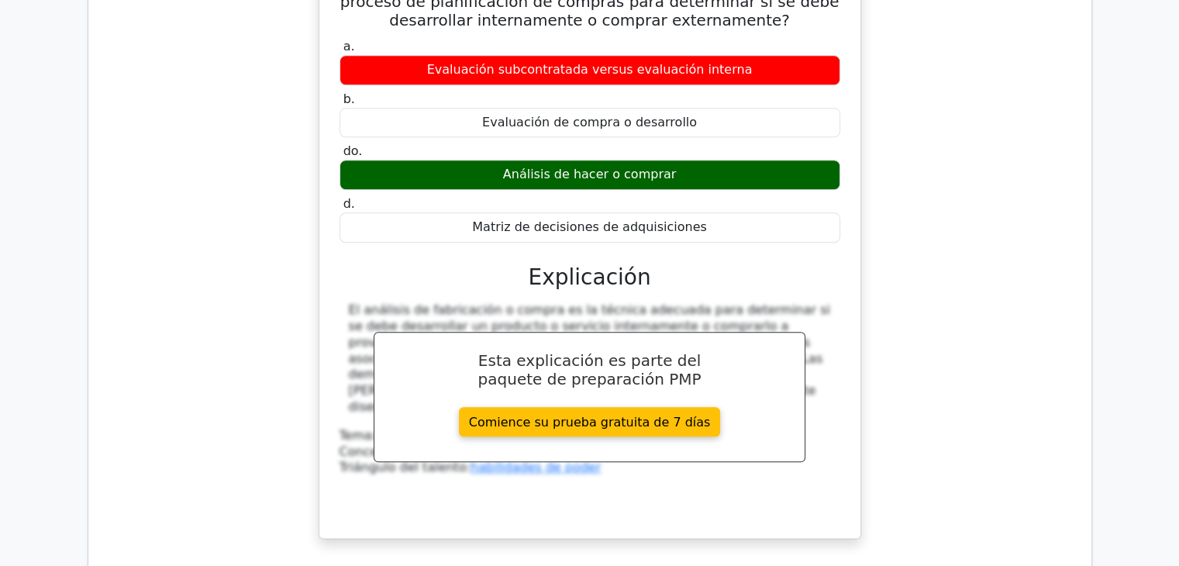
scroll to position [7566, 0]
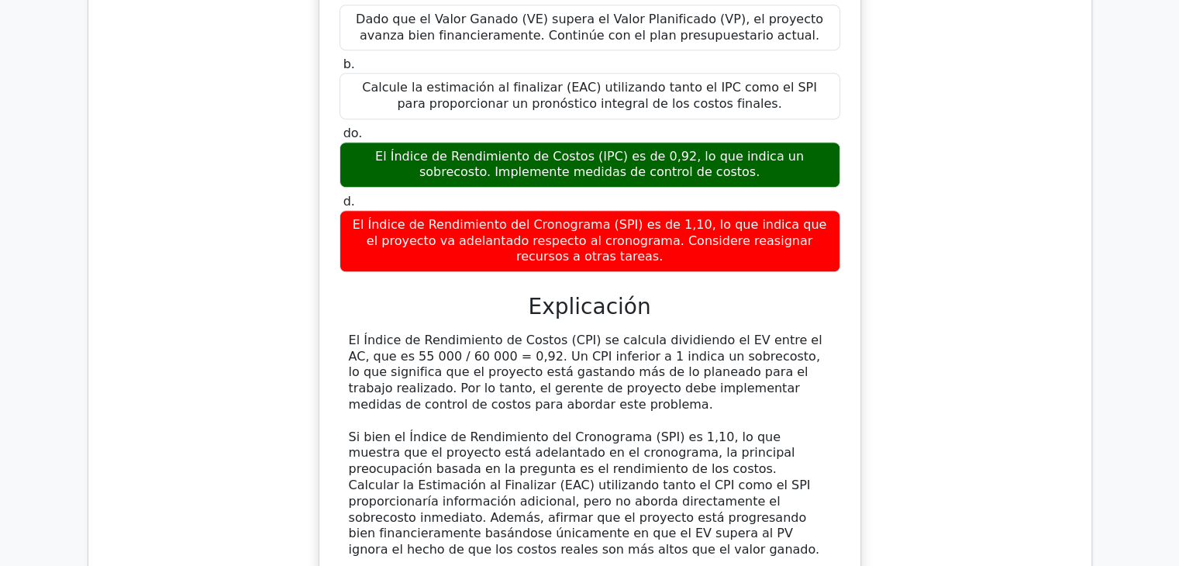
scroll to position [6791, 0]
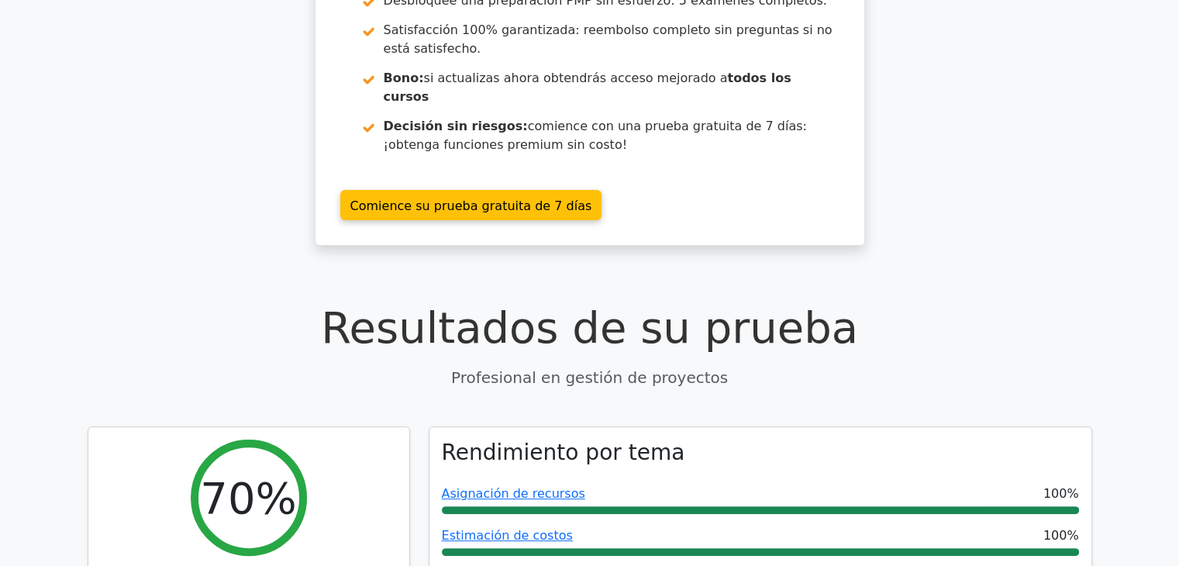
scroll to position [0, 0]
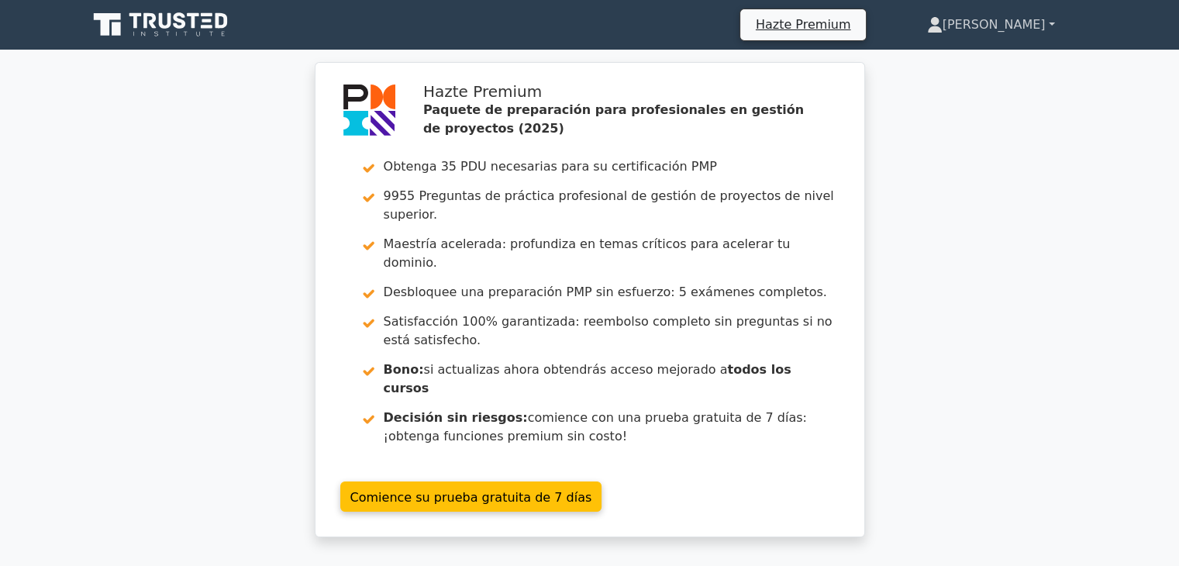
click at [1017, 20] on font "[PERSON_NAME]" at bounding box center [994, 24] width 103 height 15
click at [934, 53] on font "Perfil" at bounding box center [918, 60] width 31 height 15
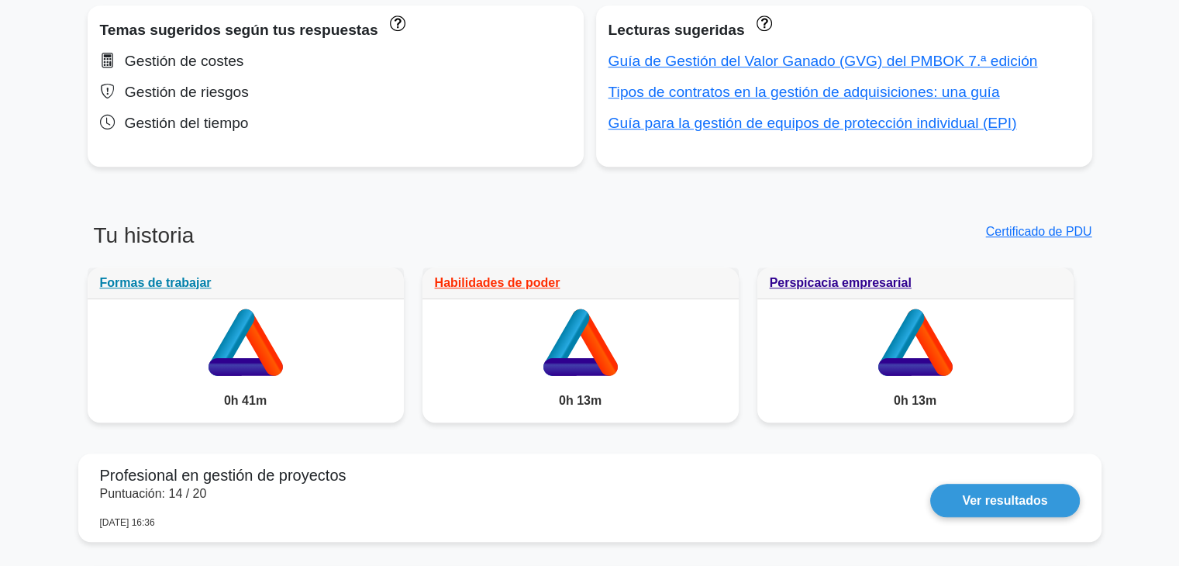
scroll to position [1085, 0]
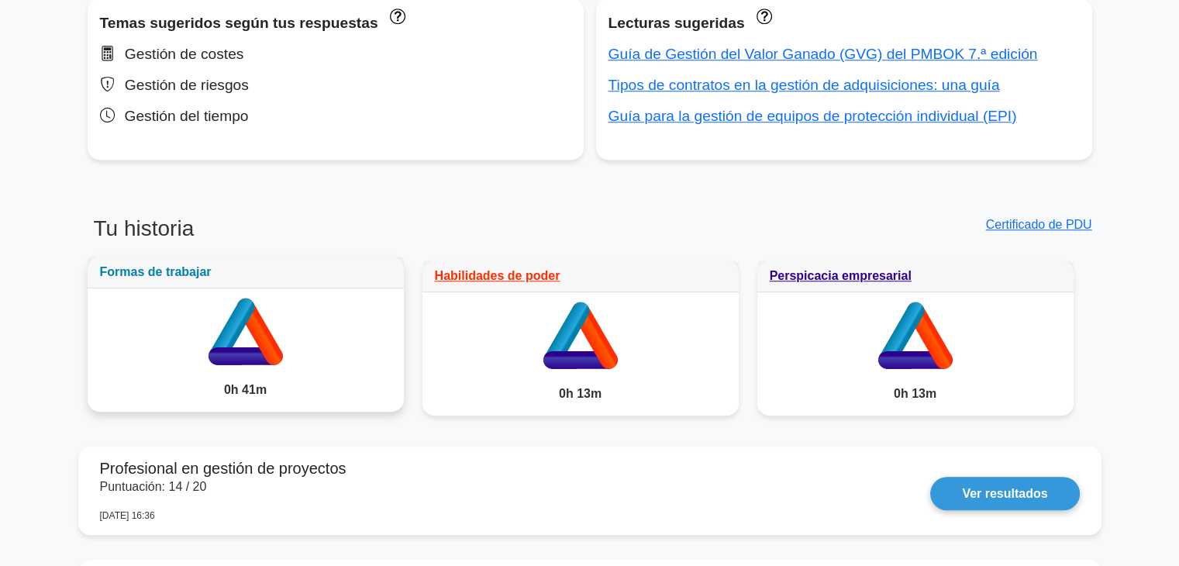
click at [184, 265] on font "Formas de trabajar" at bounding box center [156, 271] width 112 height 13
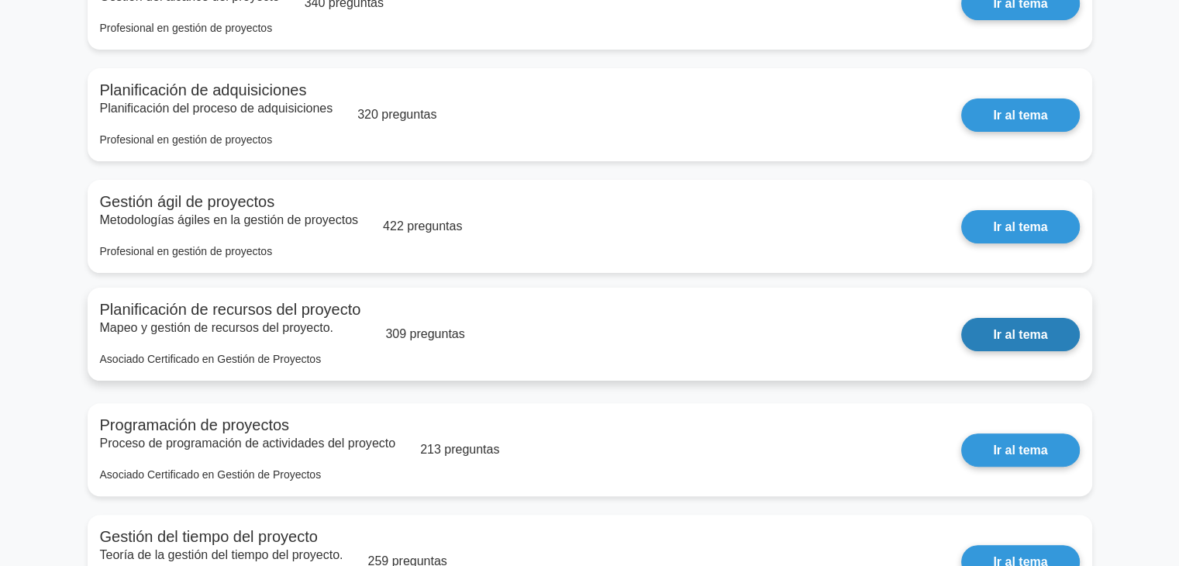
scroll to position [620, 0]
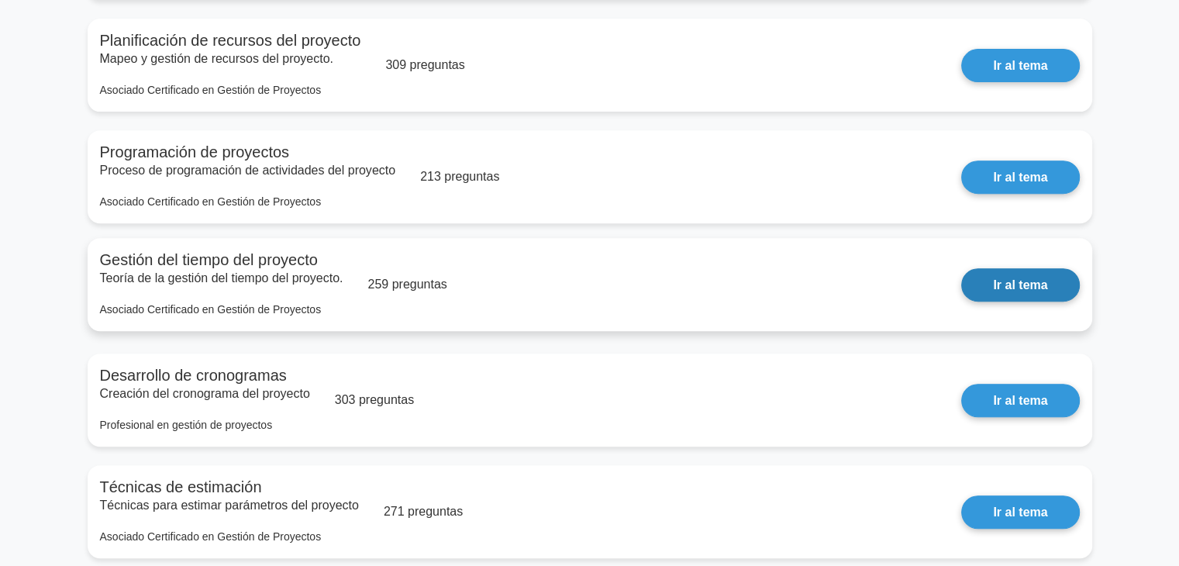
click at [1015, 295] on link "Ir al tema" at bounding box center [1020, 284] width 118 height 33
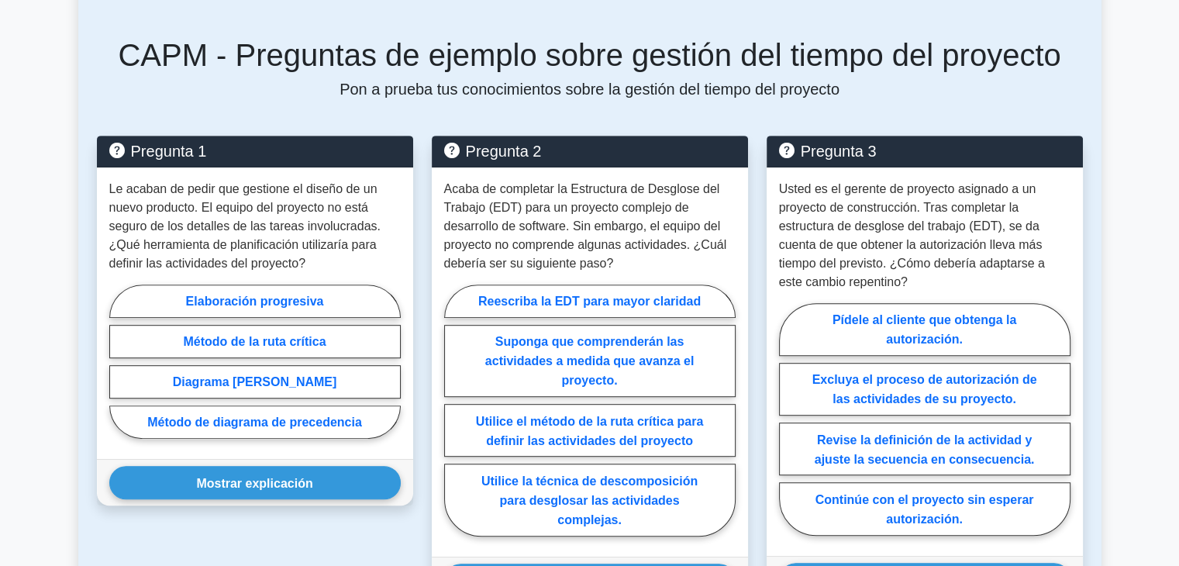
scroll to position [853, 0]
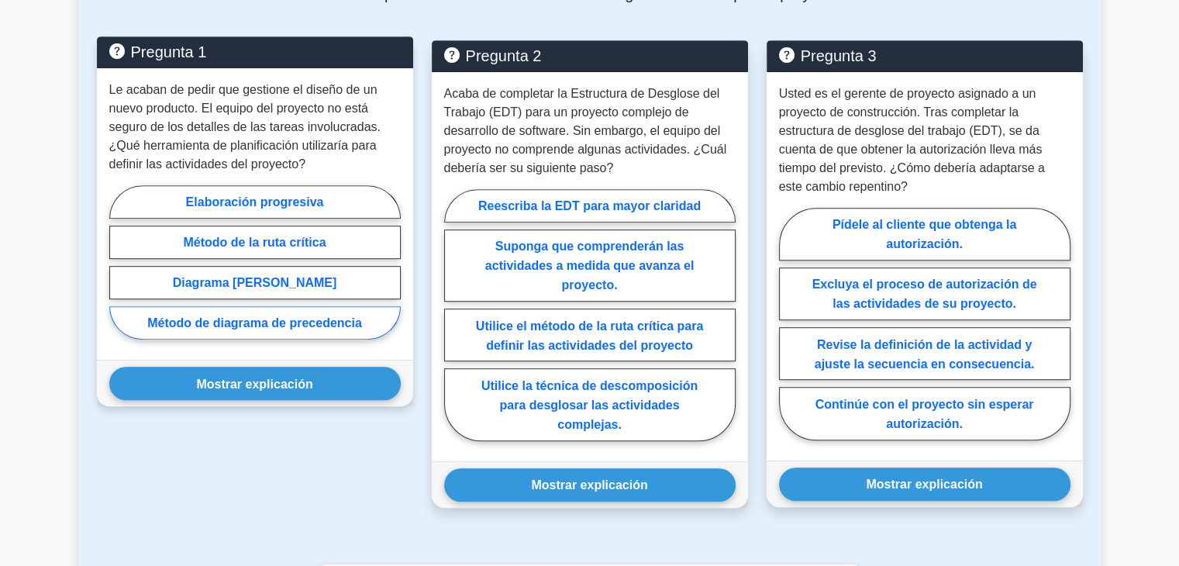
click at [301, 329] on font "Método de diagrama de precedencia" at bounding box center [254, 322] width 215 height 13
click at [119, 271] on input "Método de diagrama de precedencia" at bounding box center [114, 266] width 10 height 10
radio input "true"
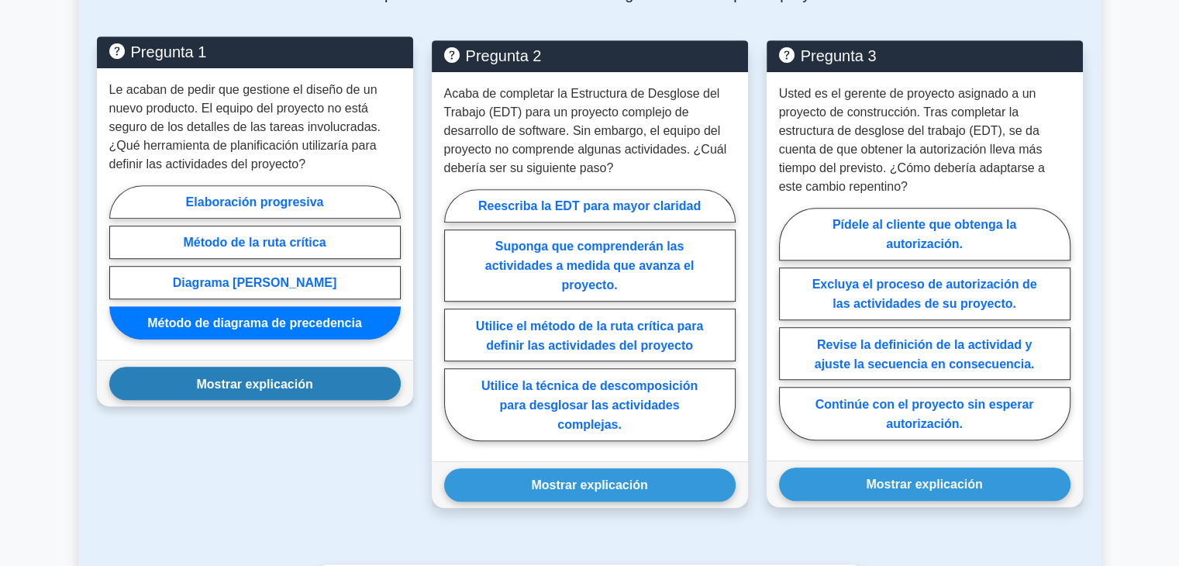
click at [257, 385] on font "Mostrar explicación" at bounding box center [254, 383] width 116 height 13
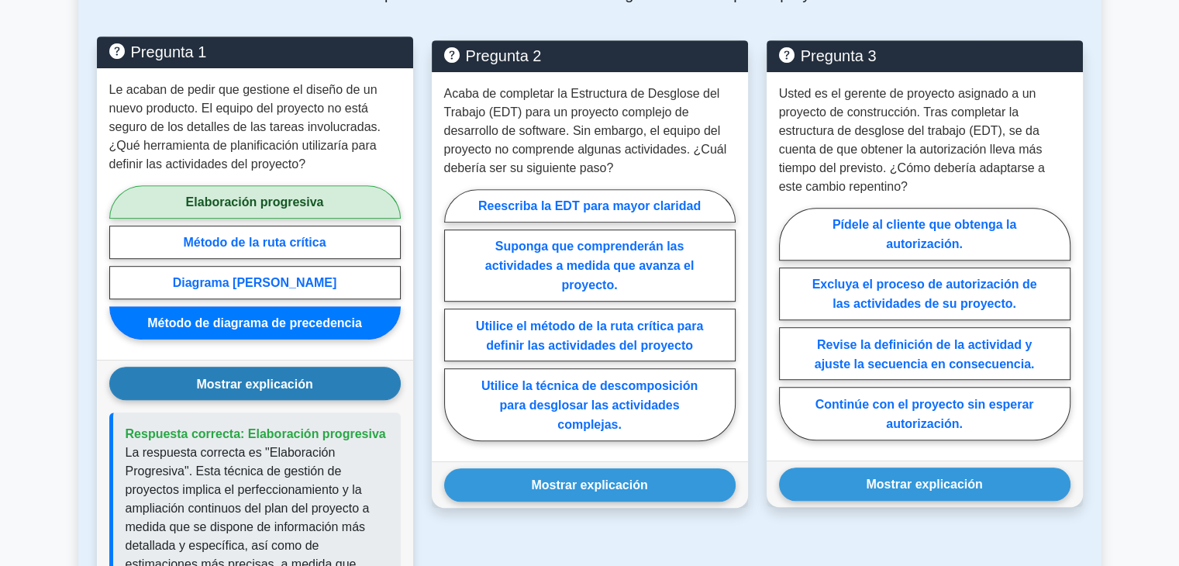
click at [267, 204] on font "Elaboración progresiva" at bounding box center [255, 201] width 138 height 13
click at [119, 261] on input "Elaboración progresiva" at bounding box center [114, 266] width 10 height 10
radio input "true"
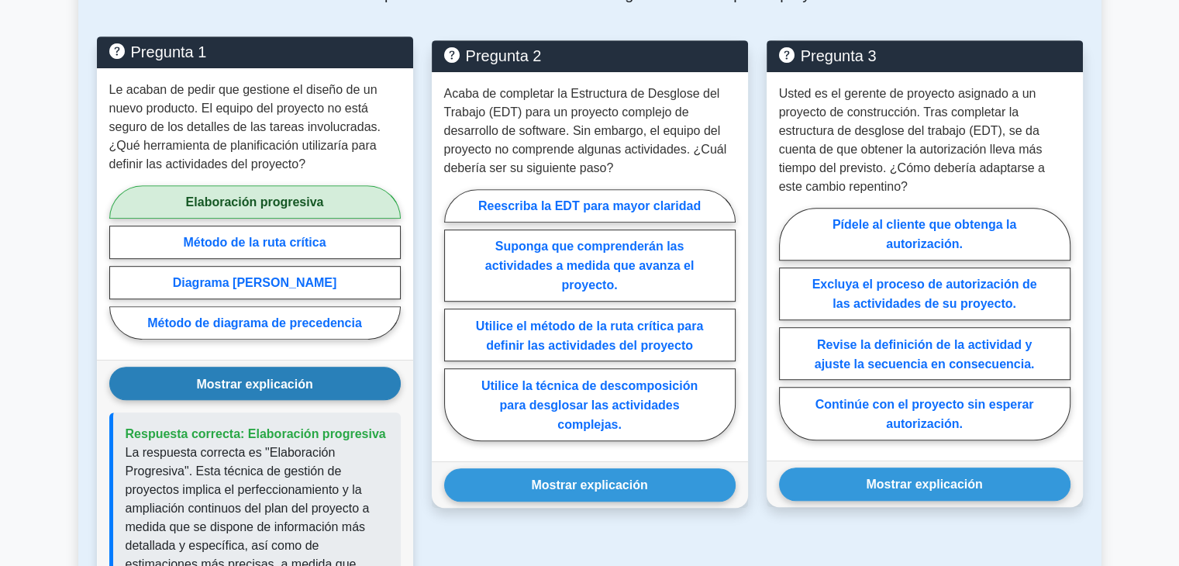
click at [235, 209] on font "Elaboración progresiva" at bounding box center [255, 201] width 138 height 13
click at [119, 261] on input "Elaboración progresiva" at bounding box center [114, 266] width 10 height 10
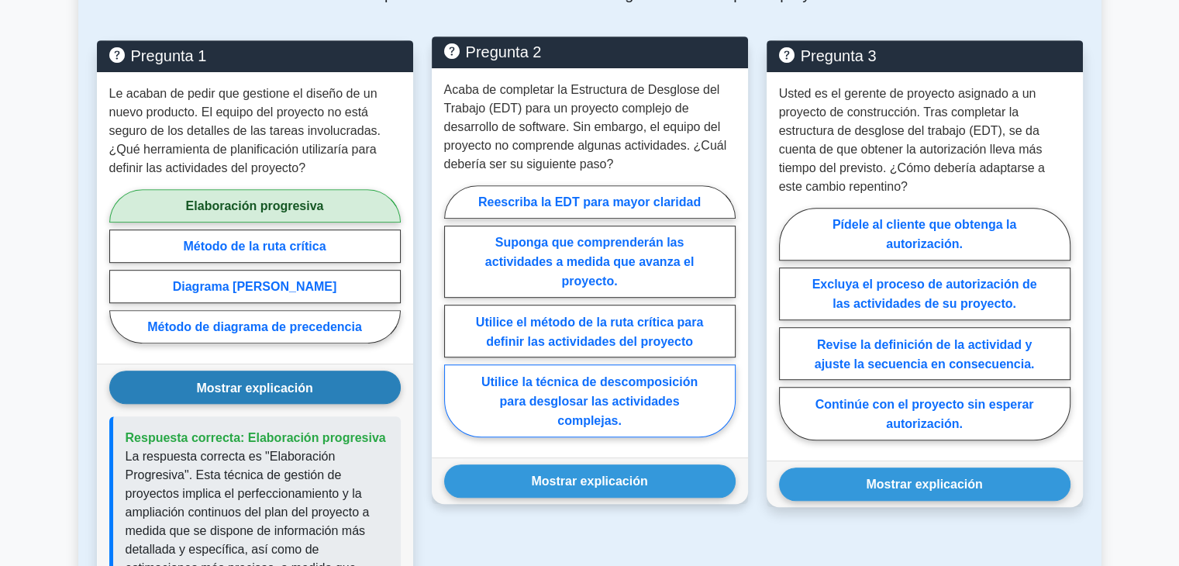
drag, startPoint x: 657, startPoint y: 409, endPoint x: 665, endPoint y: 416, distance: 10.4
click at [657, 410] on font "Utilice la técnica de descomposición para desglosar las actividades complejas." at bounding box center [589, 401] width 216 height 52
click at [454, 320] on input "Utilice la técnica de descomposición para desglosar las actividades complejas." at bounding box center [449, 315] width 10 height 10
radio input "true"
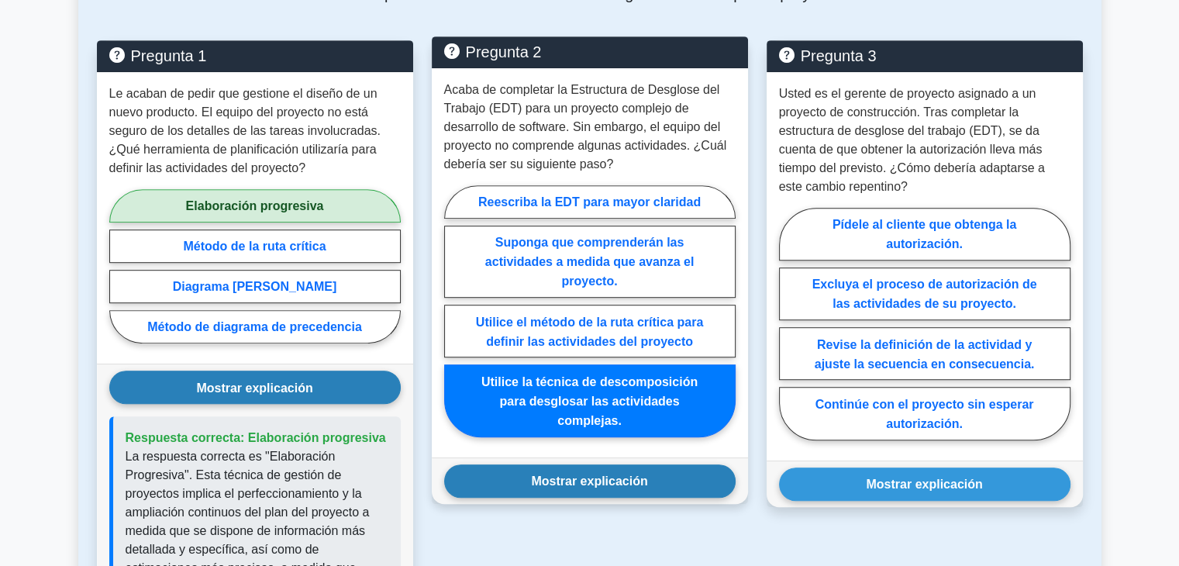
click at [642, 479] on font "Mostrar explicación" at bounding box center [589, 480] width 116 height 13
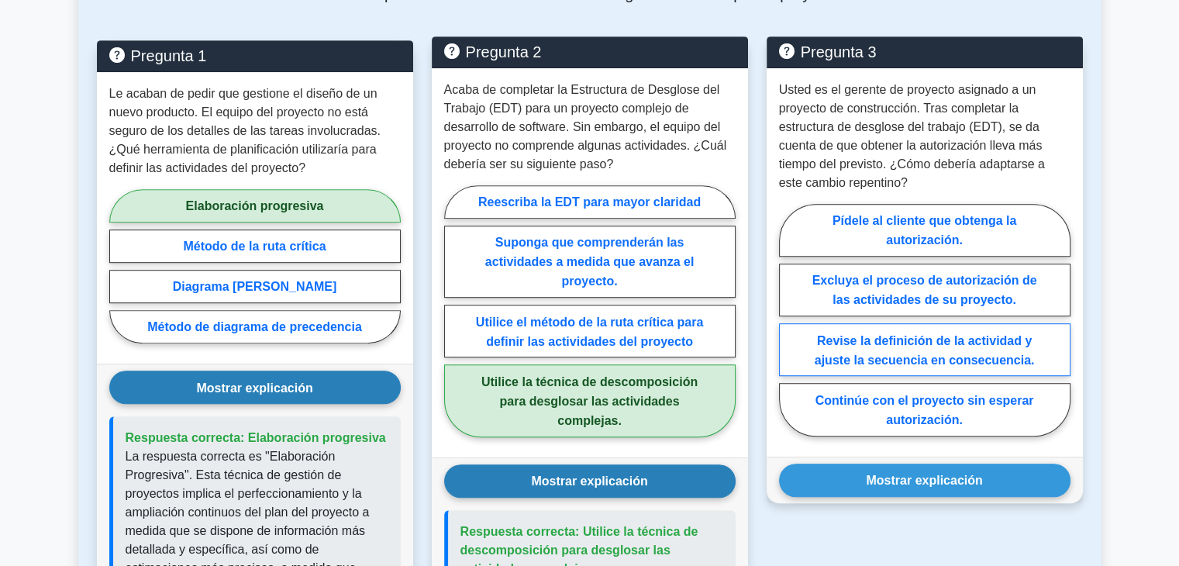
click at [915, 366] on font "Revise la definición de la actividad y ajuste la secuencia en consecuencia." at bounding box center [925, 349] width 220 height 33
click at [789, 329] on input "Revise la definición de la actividad y ajuste la secuencia en consecuencia." at bounding box center [784, 324] width 10 height 10
radio input "true"
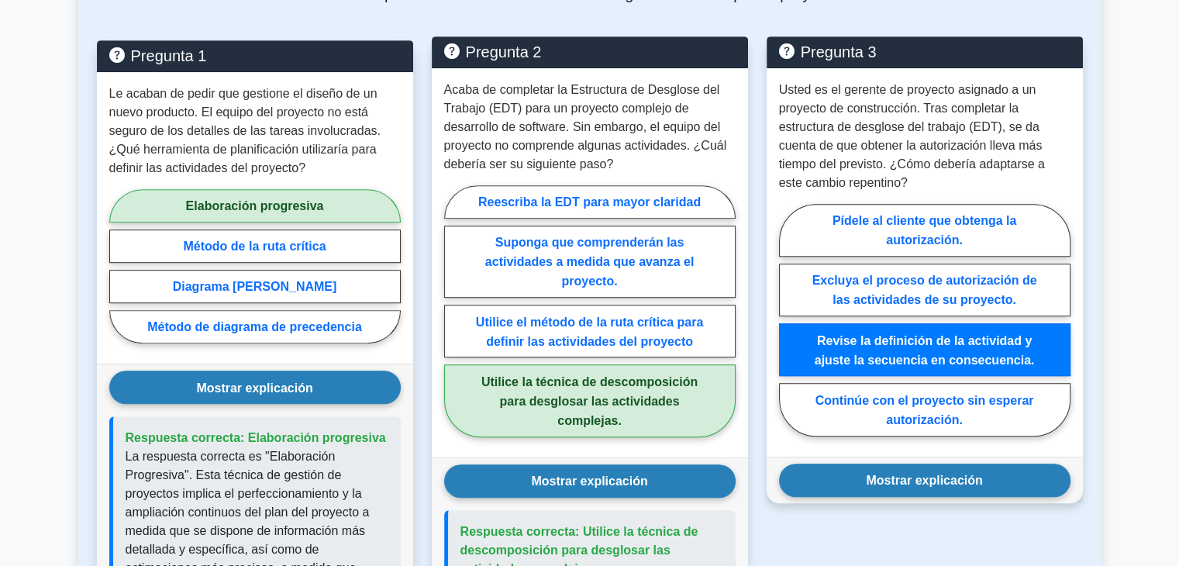
click at [876, 479] on font "Mostrar explicación" at bounding box center [924, 480] width 116 height 13
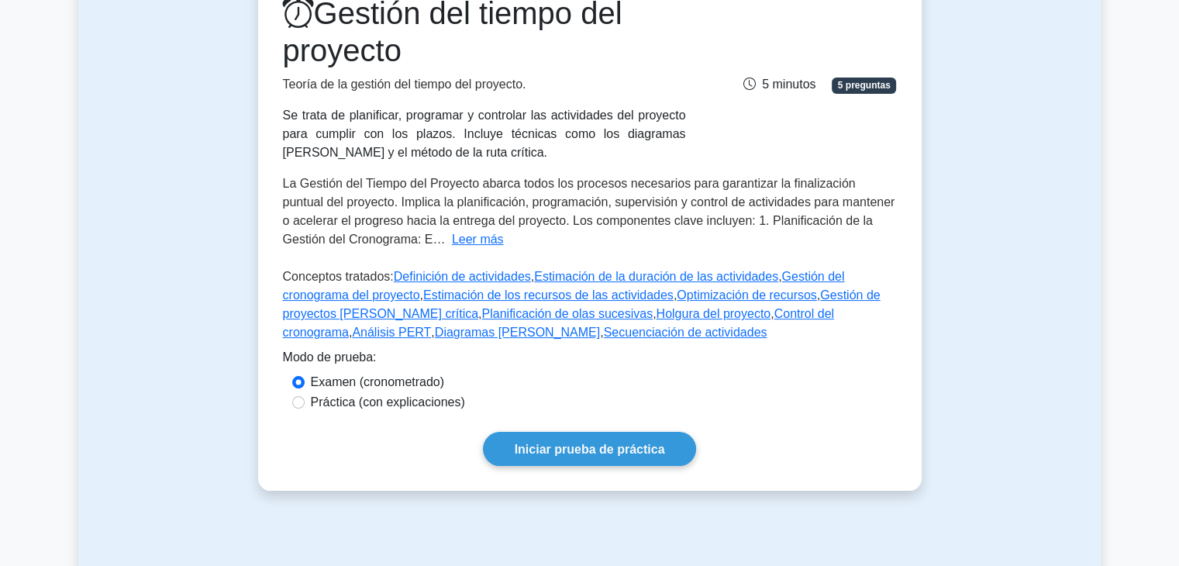
scroll to position [210, 0]
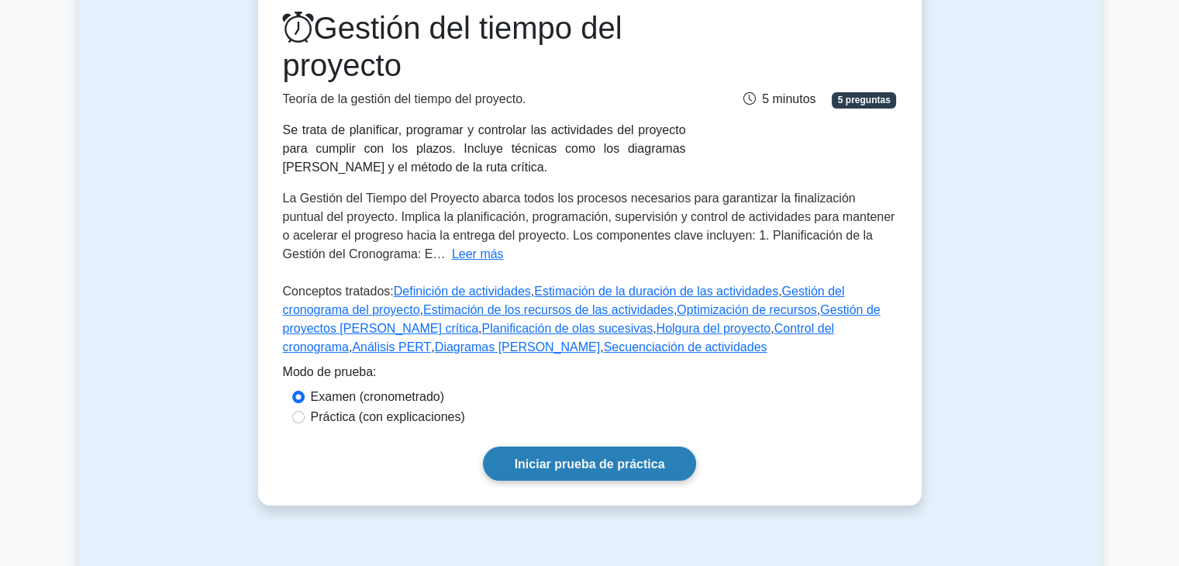
click at [616, 463] on font "Iniciar prueba de práctica" at bounding box center [590, 463] width 150 height 13
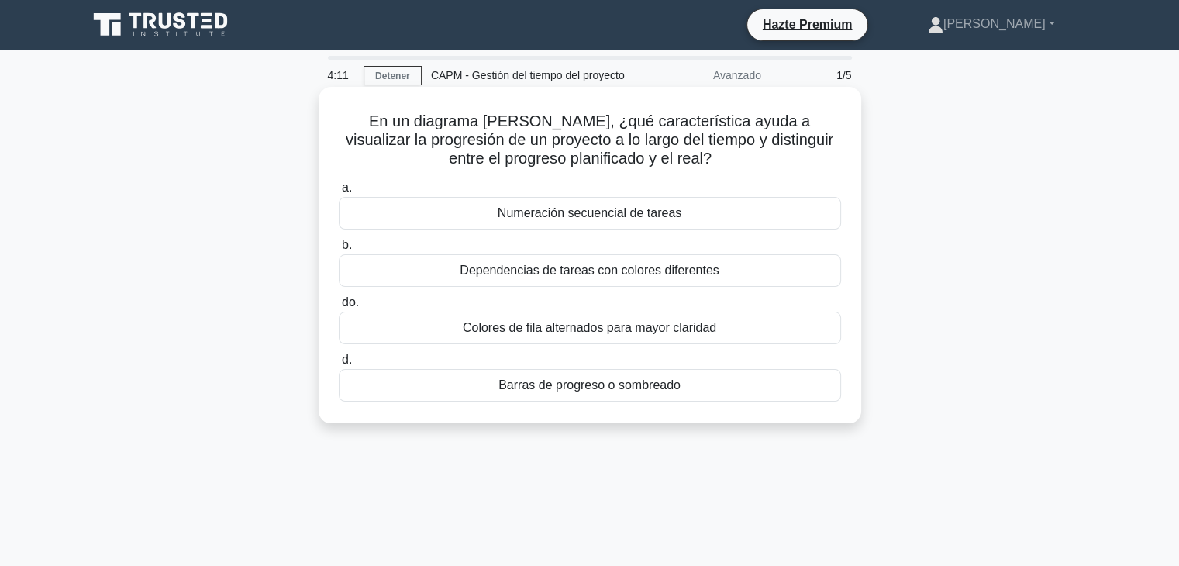
click at [556, 389] on font "Barras de progreso o sombreado" at bounding box center [589, 384] width 182 height 13
click at [339, 365] on input "[PERSON_NAME] de progreso o sombreado" at bounding box center [339, 360] width 0 height 10
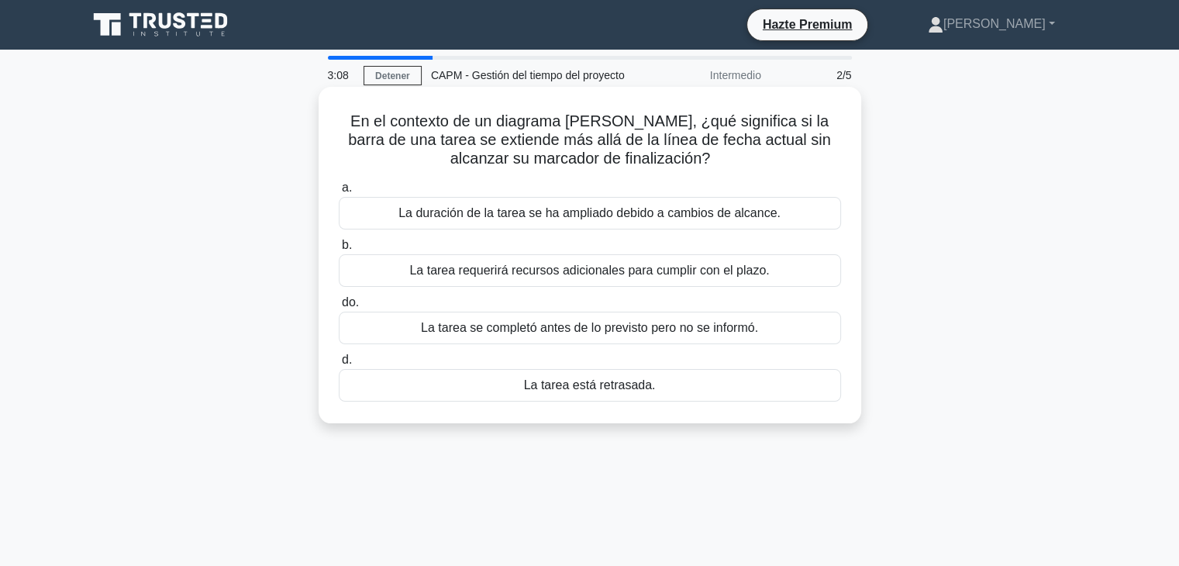
click at [603, 387] on font "La tarea está retrasada." at bounding box center [590, 384] width 132 height 13
click at [339, 365] on input "d. La tarea está retrasada." at bounding box center [339, 360] width 0 height 10
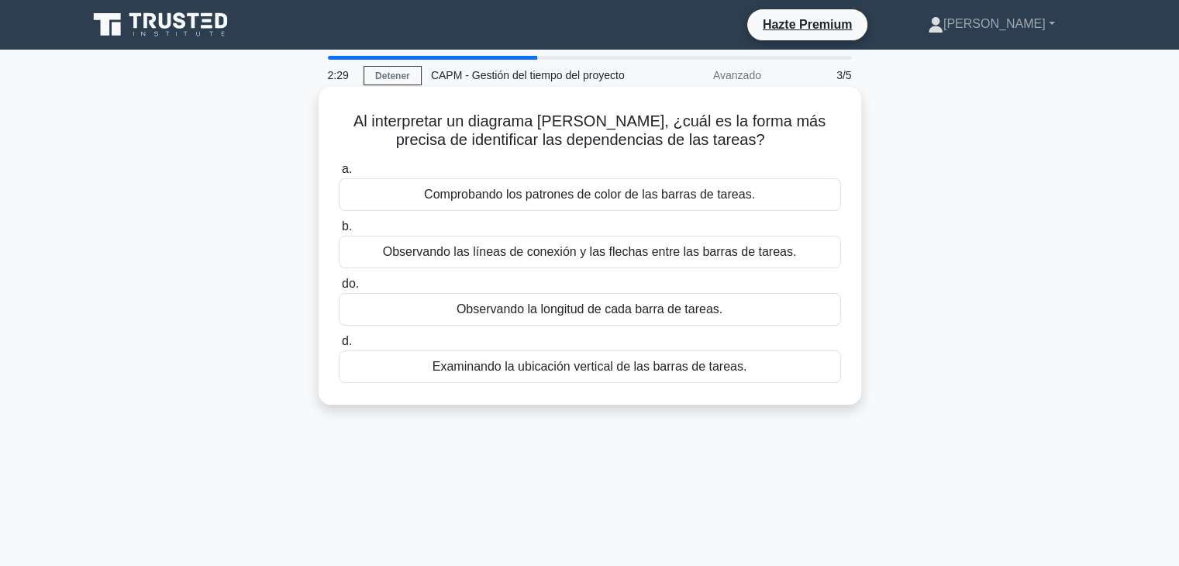
click at [512, 258] on font "Observando las líneas de conexión y las flechas entre las barras de tareas." at bounding box center [590, 251] width 414 height 13
click at [339, 232] on input "b. Observando las líneas de conexión y las flechas entre las barras de tareas." at bounding box center [339, 227] width 0 height 10
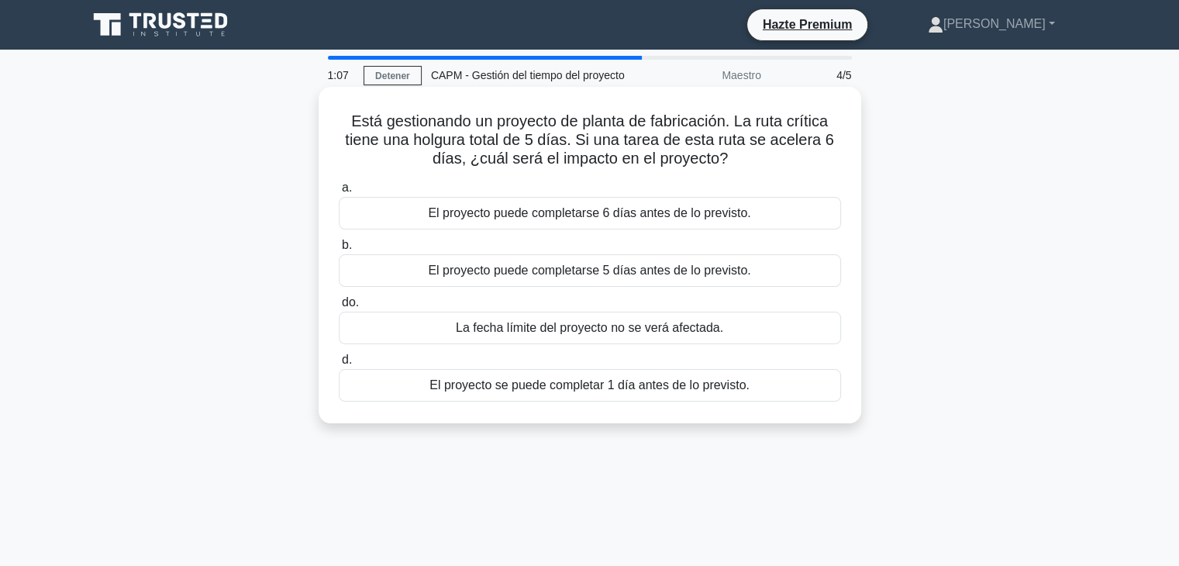
click at [602, 328] on font "La fecha límite del proyecto no se verá afectada." at bounding box center [589, 327] width 267 height 13
click at [339, 308] on input "do. La fecha límite del proyecto no se verá afectada." at bounding box center [339, 303] width 0 height 10
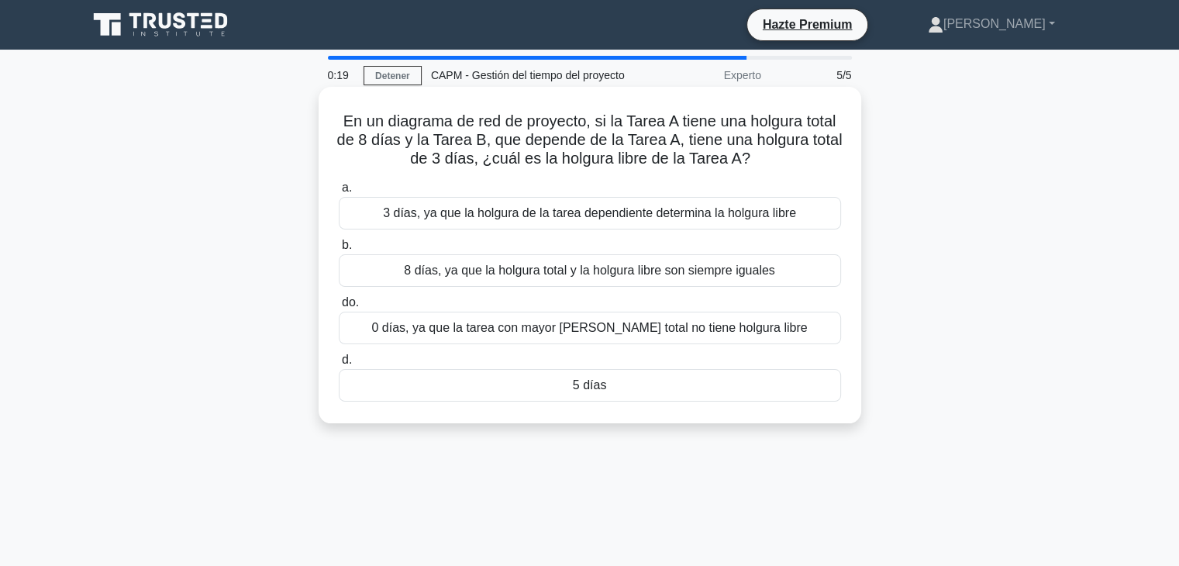
click at [724, 218] on font "3 días, ya que la holgura de la tarea dependiente determina la holgura libre" at bounding box center [589, 212] width 413 height 13
click at [339, 193] on input "a. 3 días, ya que la holgura de la tarea dependiente determina la holgura libre" at bounding box center [339, 188] width 0 height 10
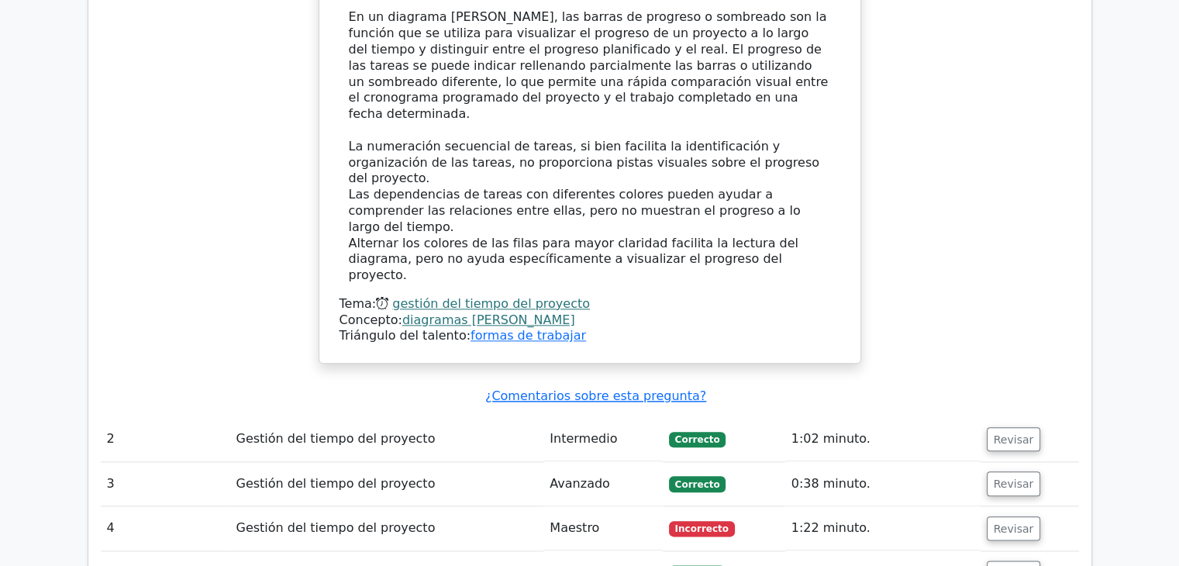
scroll to position [1705, 0]
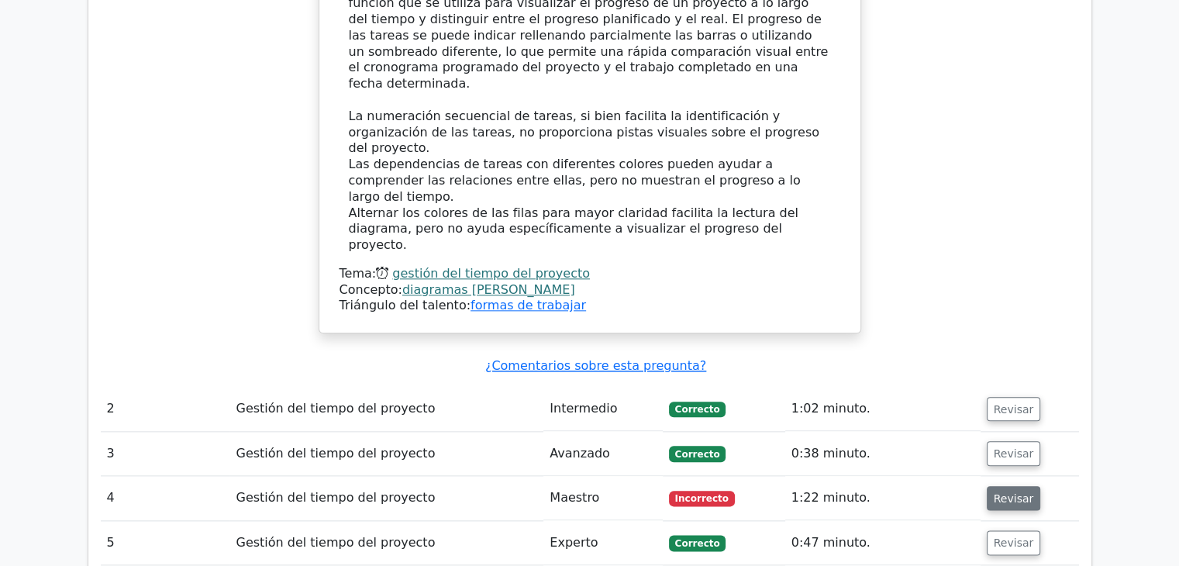
click at [1006, 491] on font "Revisar" at bounding box center [1014, 497] width 40 height 12
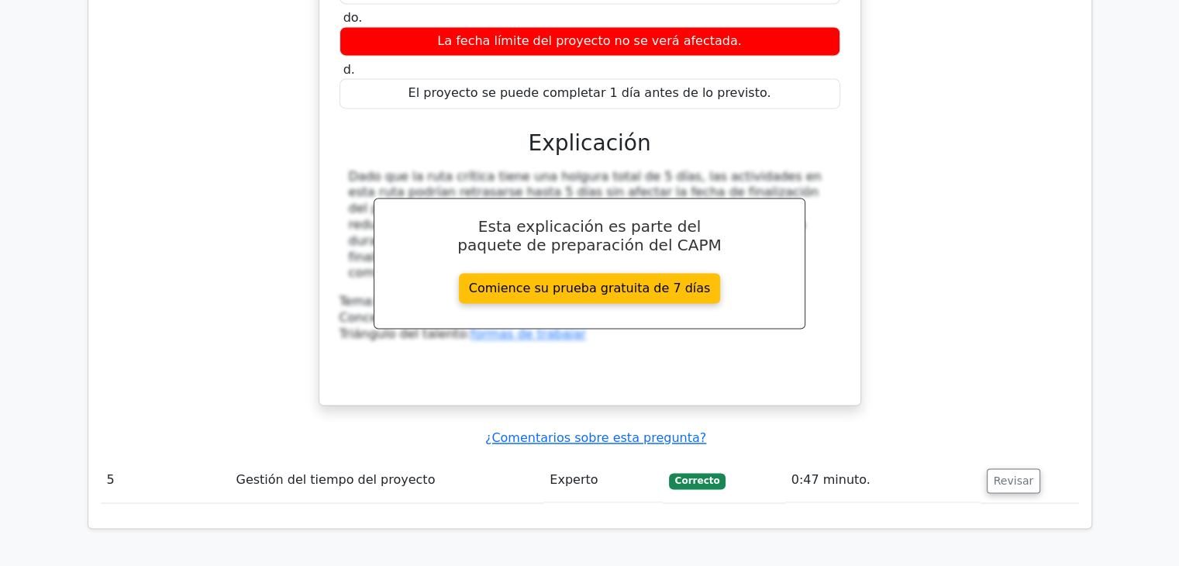
scroll to position [2420, 0]
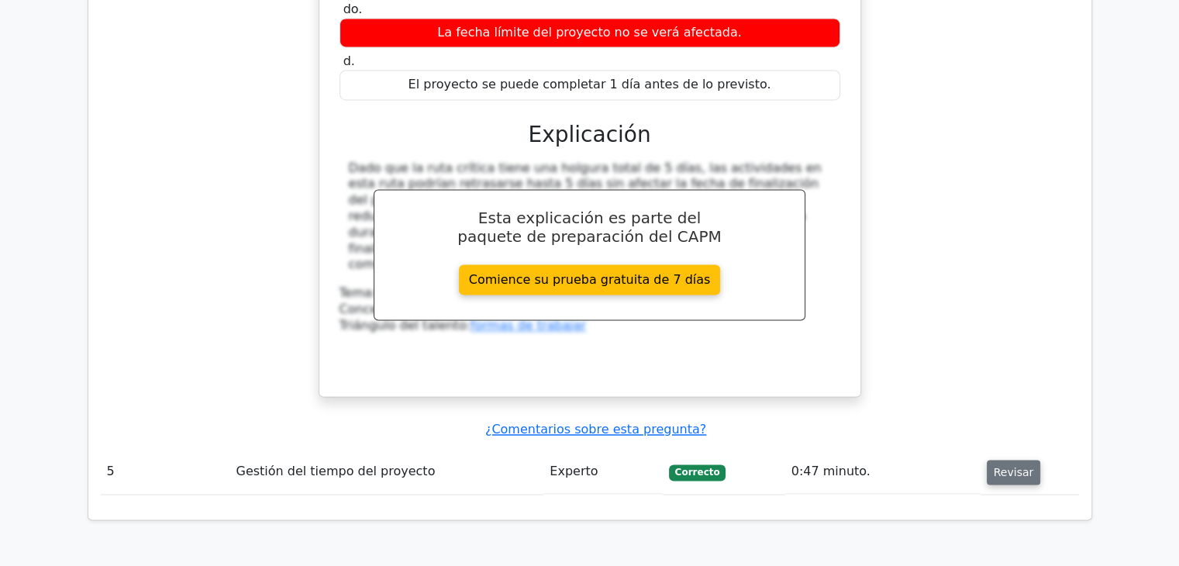
click at [1000, 466] on font "Revisar" at bounding box center [1014, 472] width 40 height 12
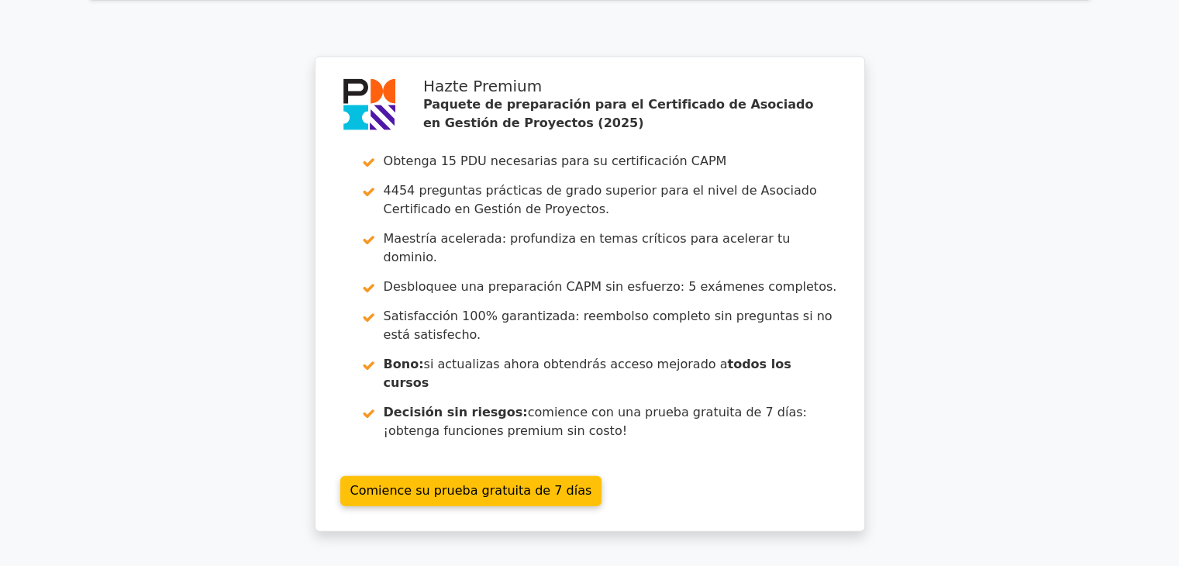
scroll to position [3605, 0]
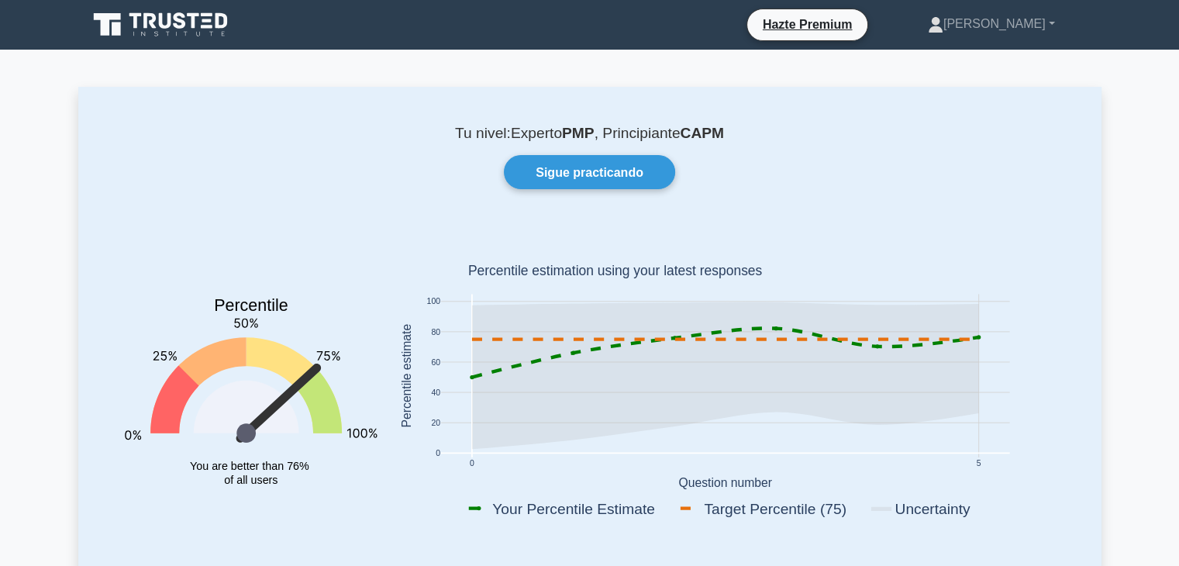
click at [540, 134] on font "Experto" at bounding box center [536, 133] width 51 height 16
click at [664, 136] on font ", Principiante" at bounding box center [638, 133] width 86 height 16
